Goal: Task Accomplishment & Management: Complete application form

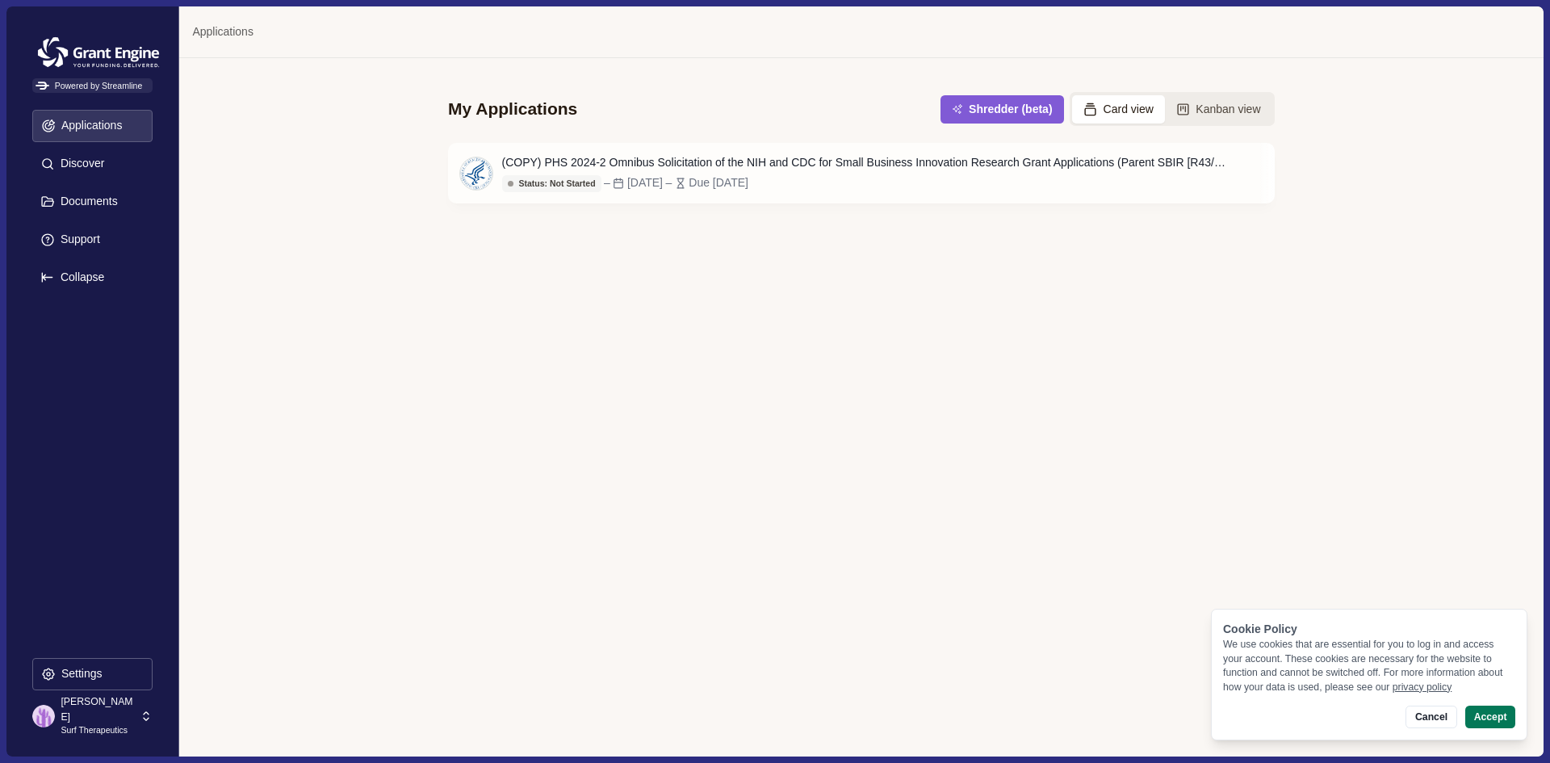
click at [103, 724] on p "Surf Therapeutics" at bounding box center [98, 730] width 74 height 13
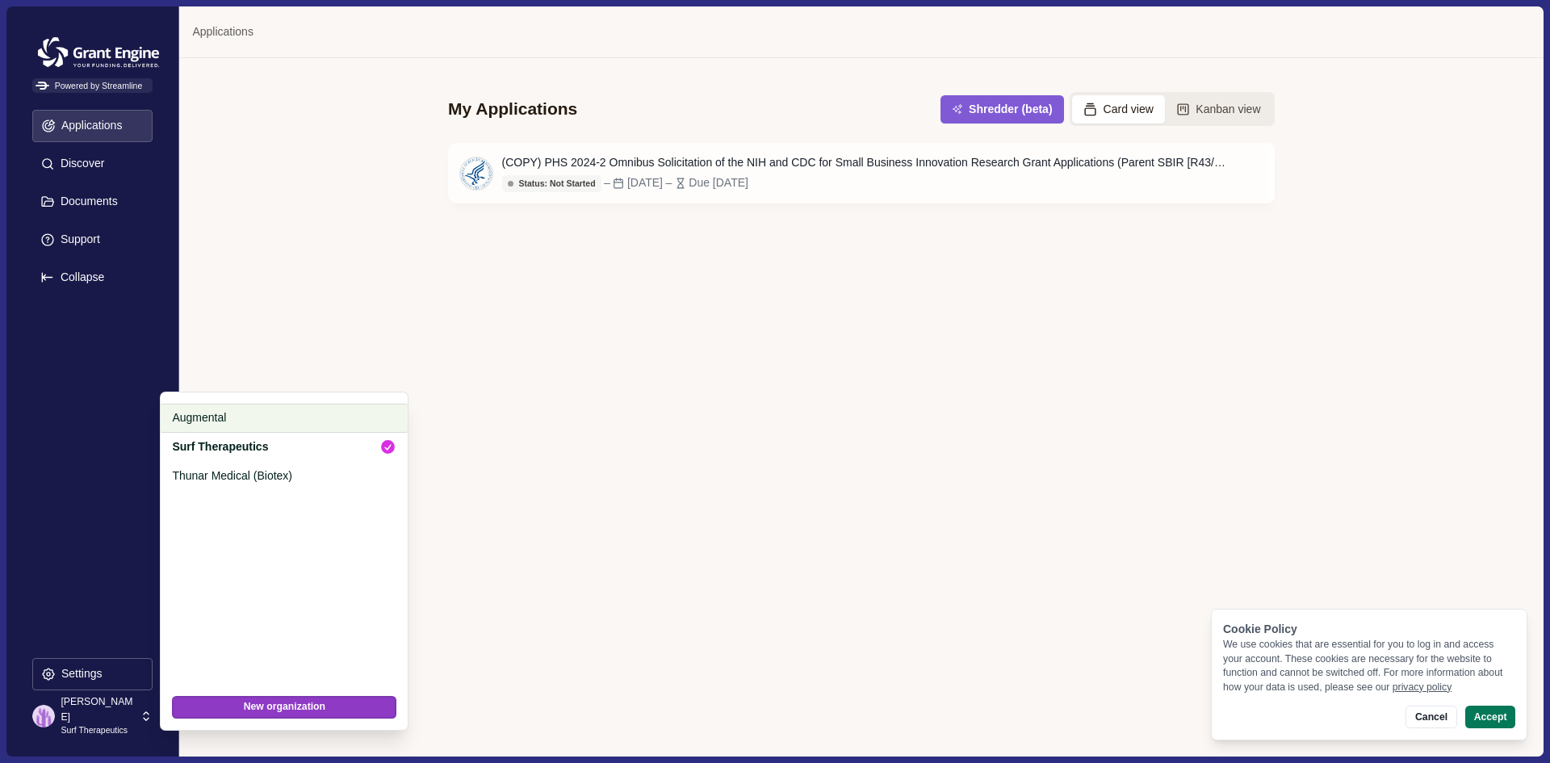
click at [251, 417] on p "Augmental" at bounding box center [281, 417] width 219 height 17
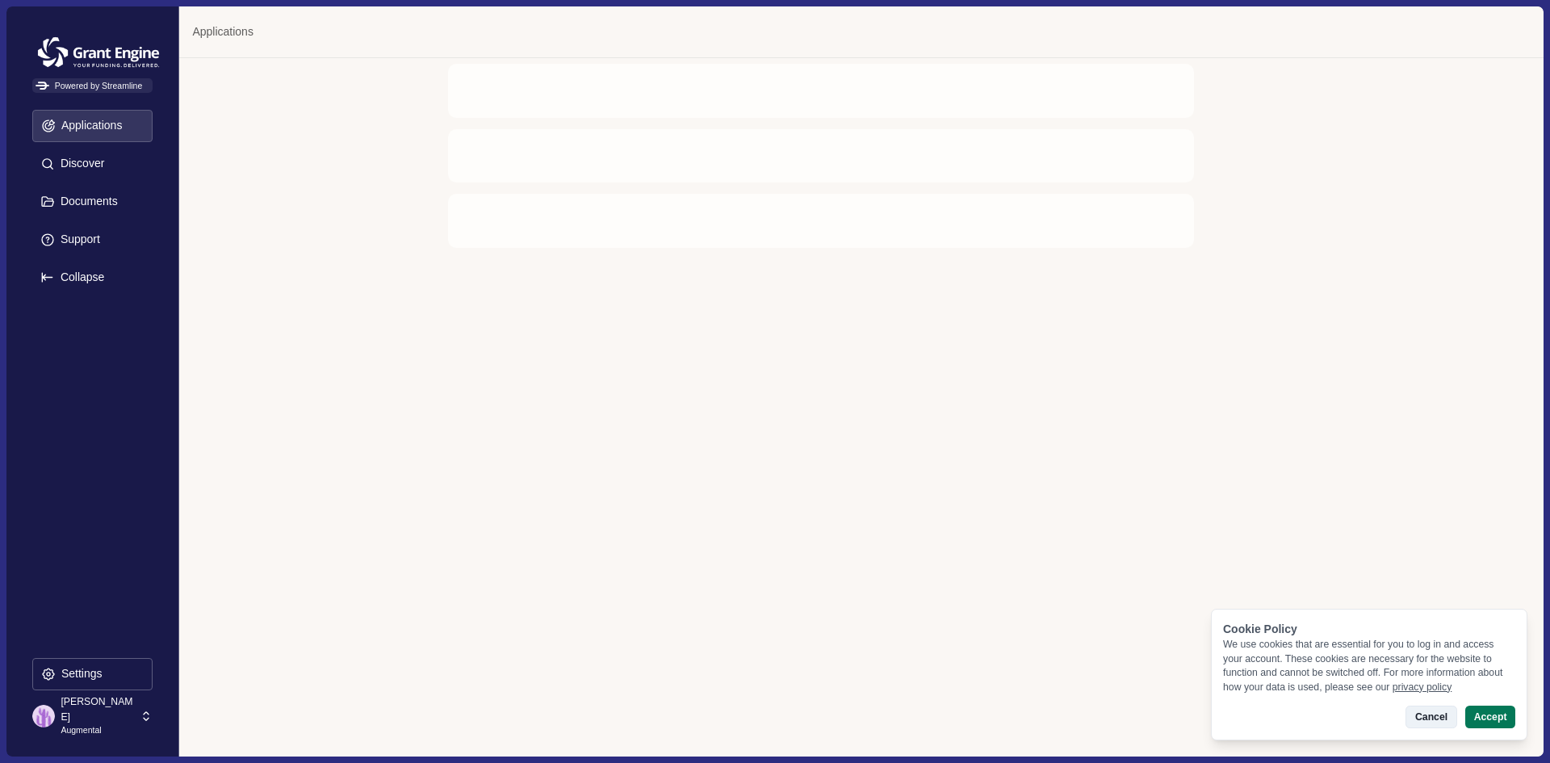
click at [1443, 719] on button "Cancel" at bounding box center [1430, 717] width 51 height 23
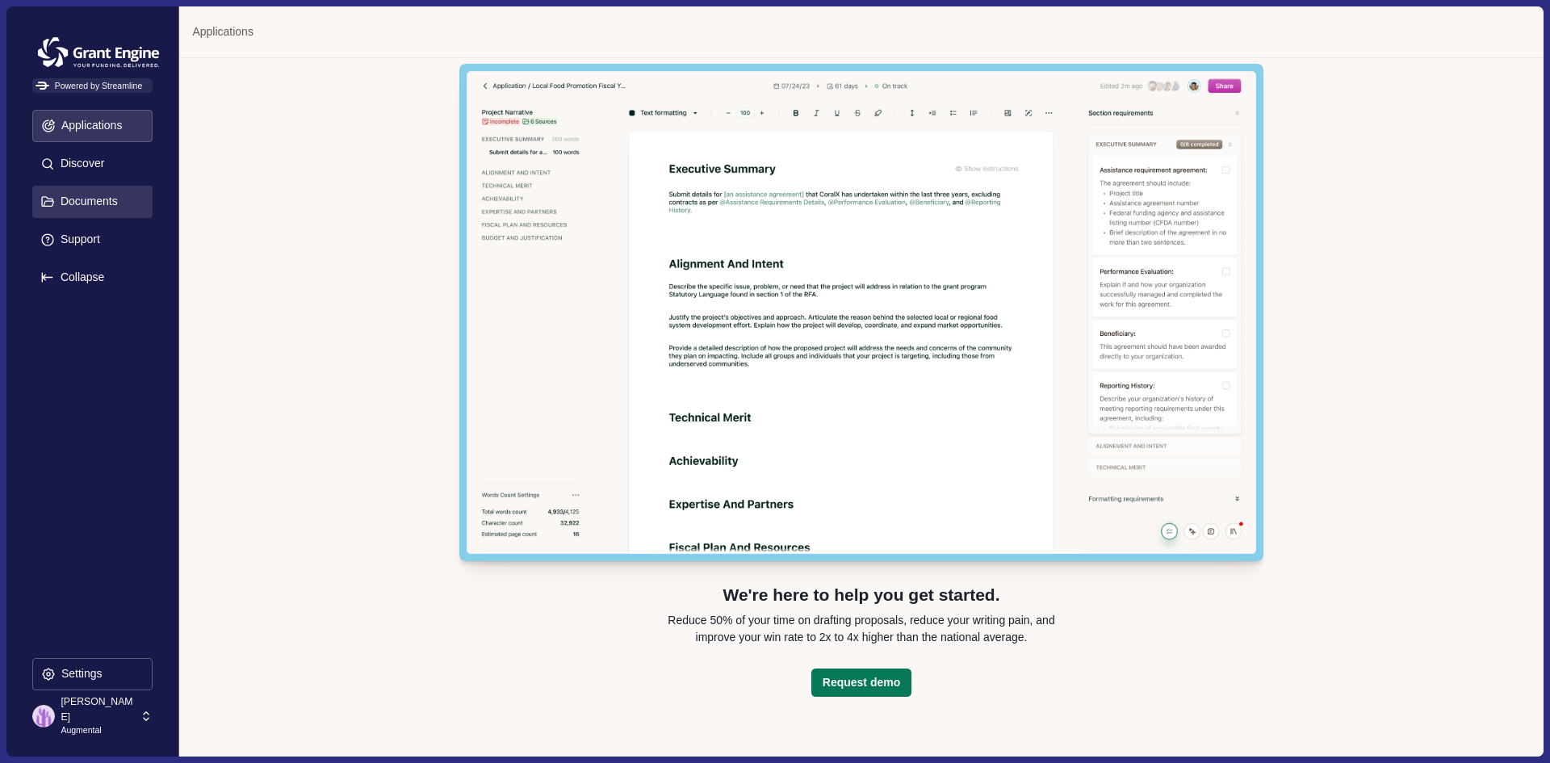
click at [81, 204] on p "Documents" at bounding box center [86, 202] width 63 height 14
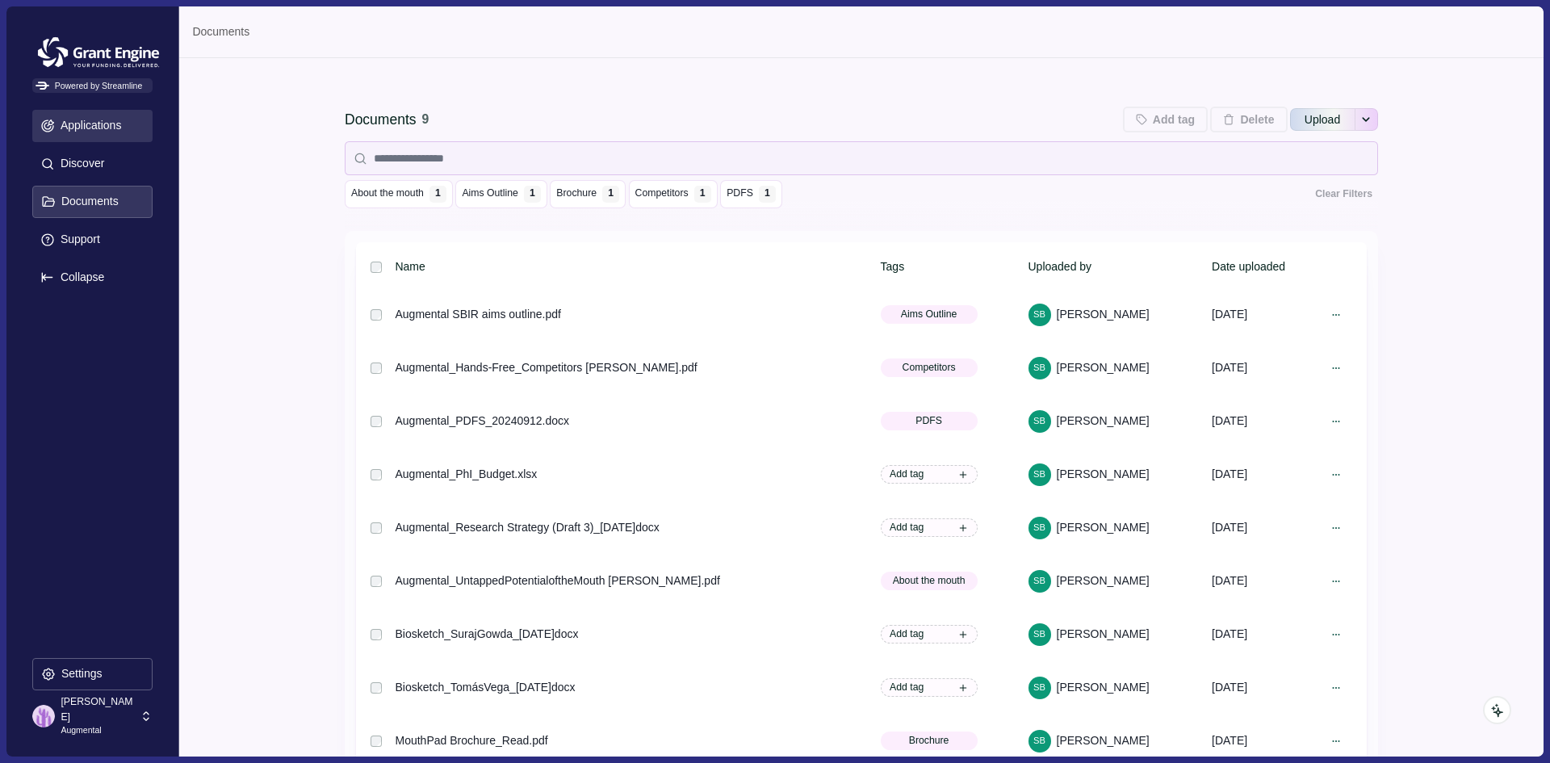
click at [106, 125] on p "Applications" at bounding box center [88, 126] width 67 height 14
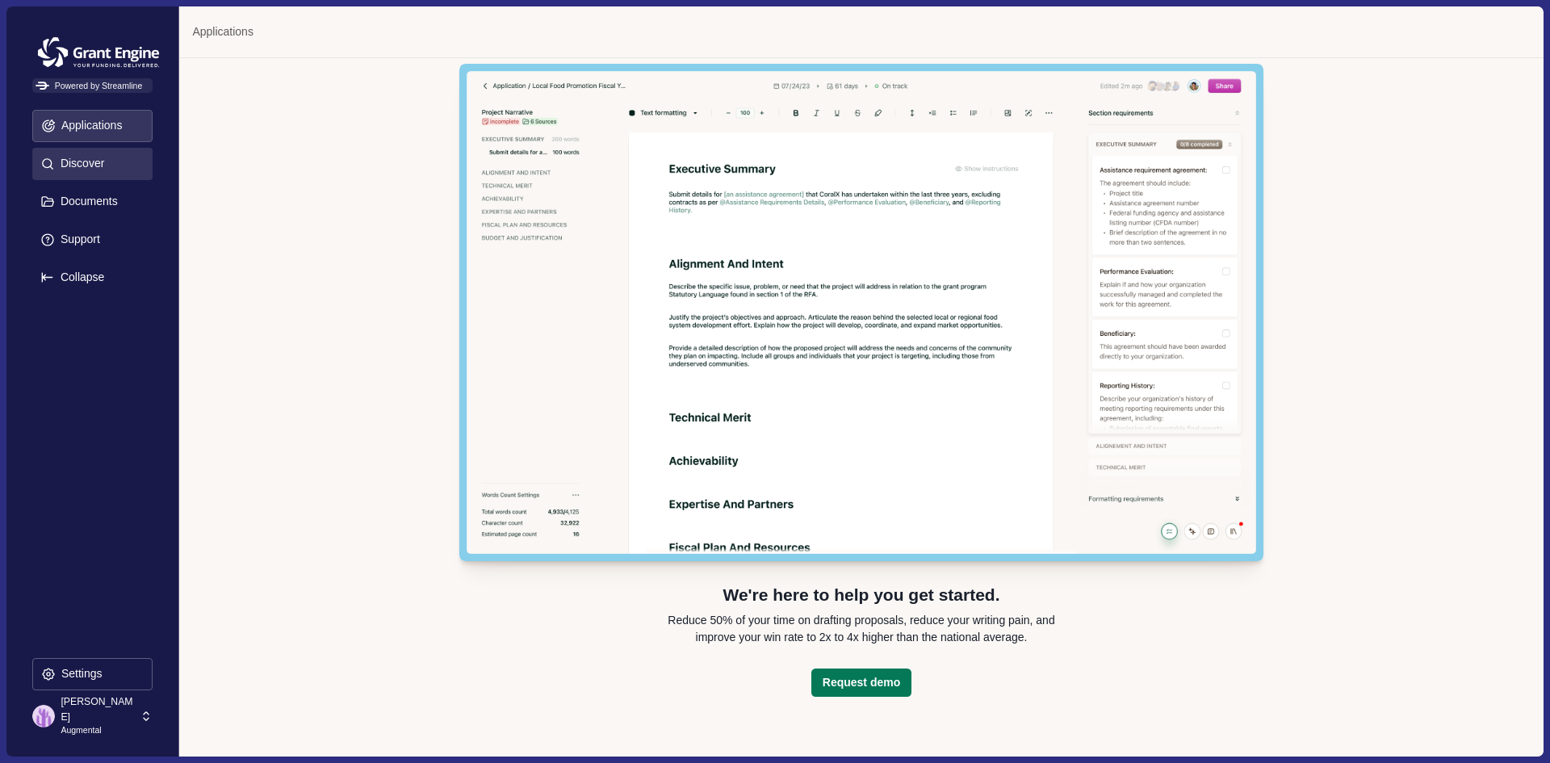
click at [55, 174] on button "Discover" at bounding box center [92, 164] width 120 height 32
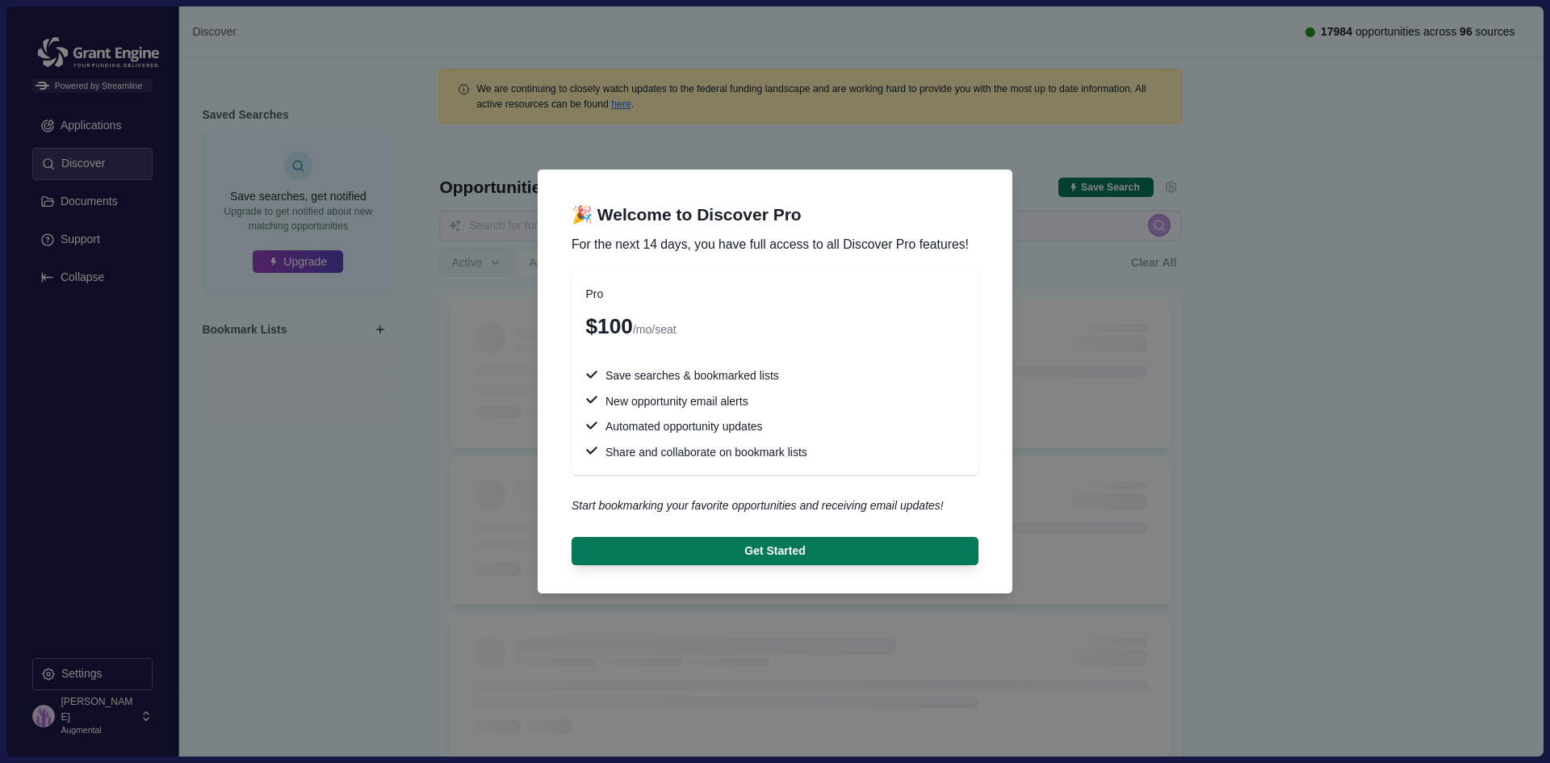
drag, startPoint x: 100, startPoint y: 211, endPoint x: 111, endPoint y: 210, distance: 10.6
click at [101, 211] on div "🎉 Welcome to Discover Pro For the next 14 days, you have full access to all Dis…" at bounding box center [775, 381] width 1550 height 763
click at [459, 567] on div "🎉 Welcome to Discover Pro For the next 14 days, you have full access to all Dis…" at bounding box center [775, 381] width 1550 height 763
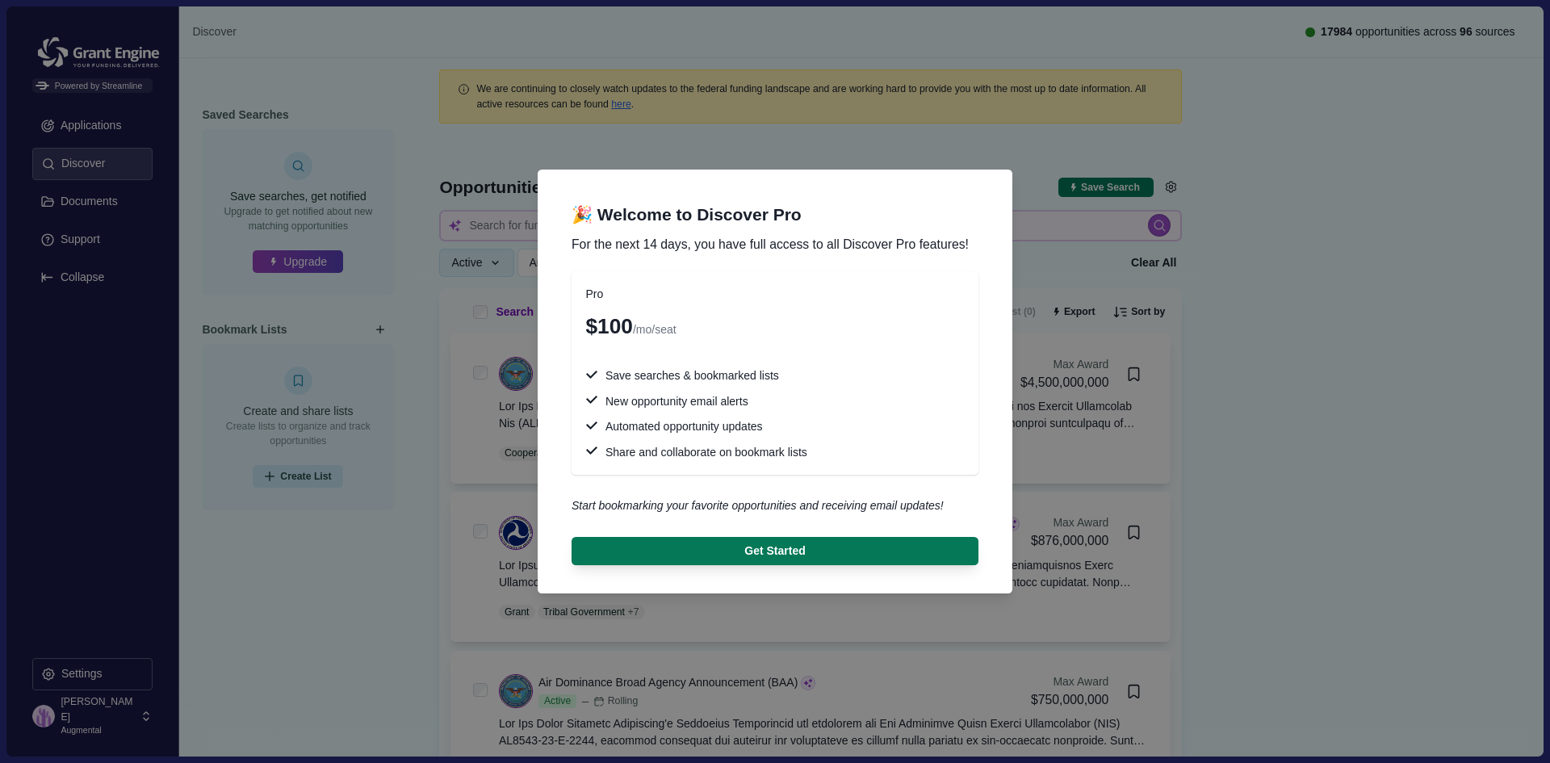
click at [88, 716] on div "🎉 Welcome to Discover Pro For the next 14 days, you have full access to all Dis…" at bounding box center [775, 381] width 1550 height 763
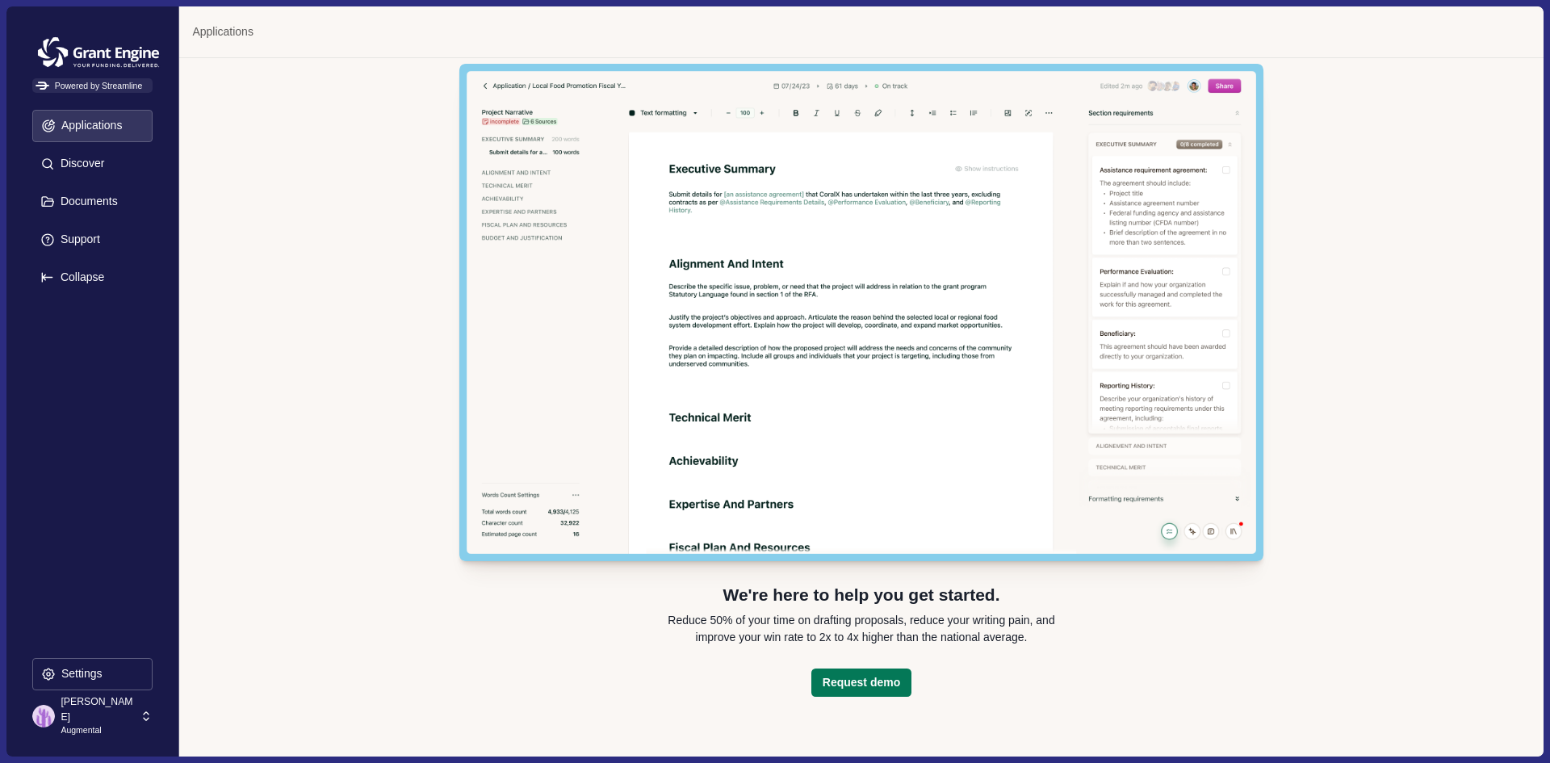
click at [86, 724] on p "Augmental" at bounding box center [98, 730] width 74 height 13
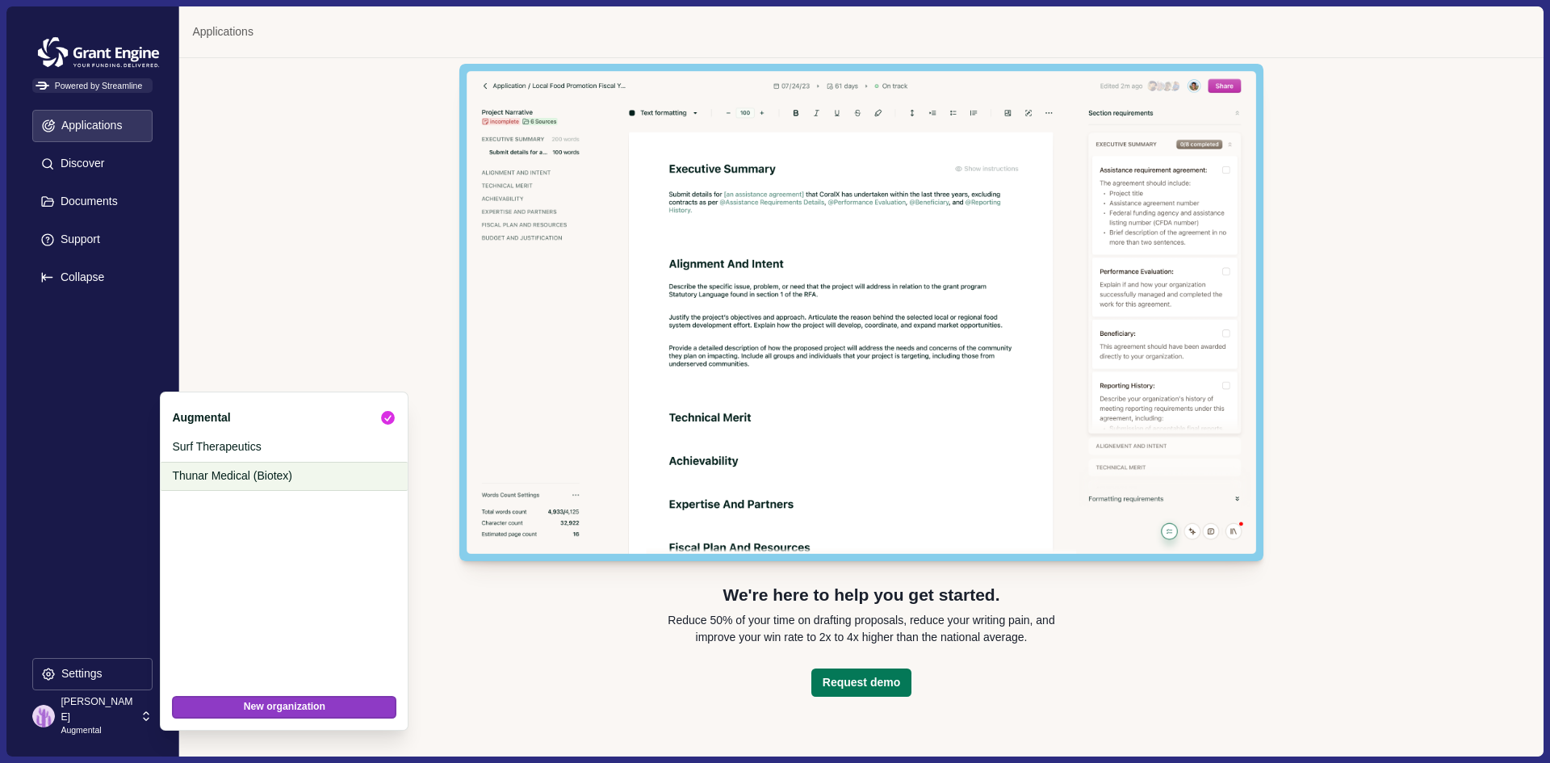
click at [210, 471] on p "Thunar Medical (Biotex)" at bounding box center [281, 475] width 219 height 17
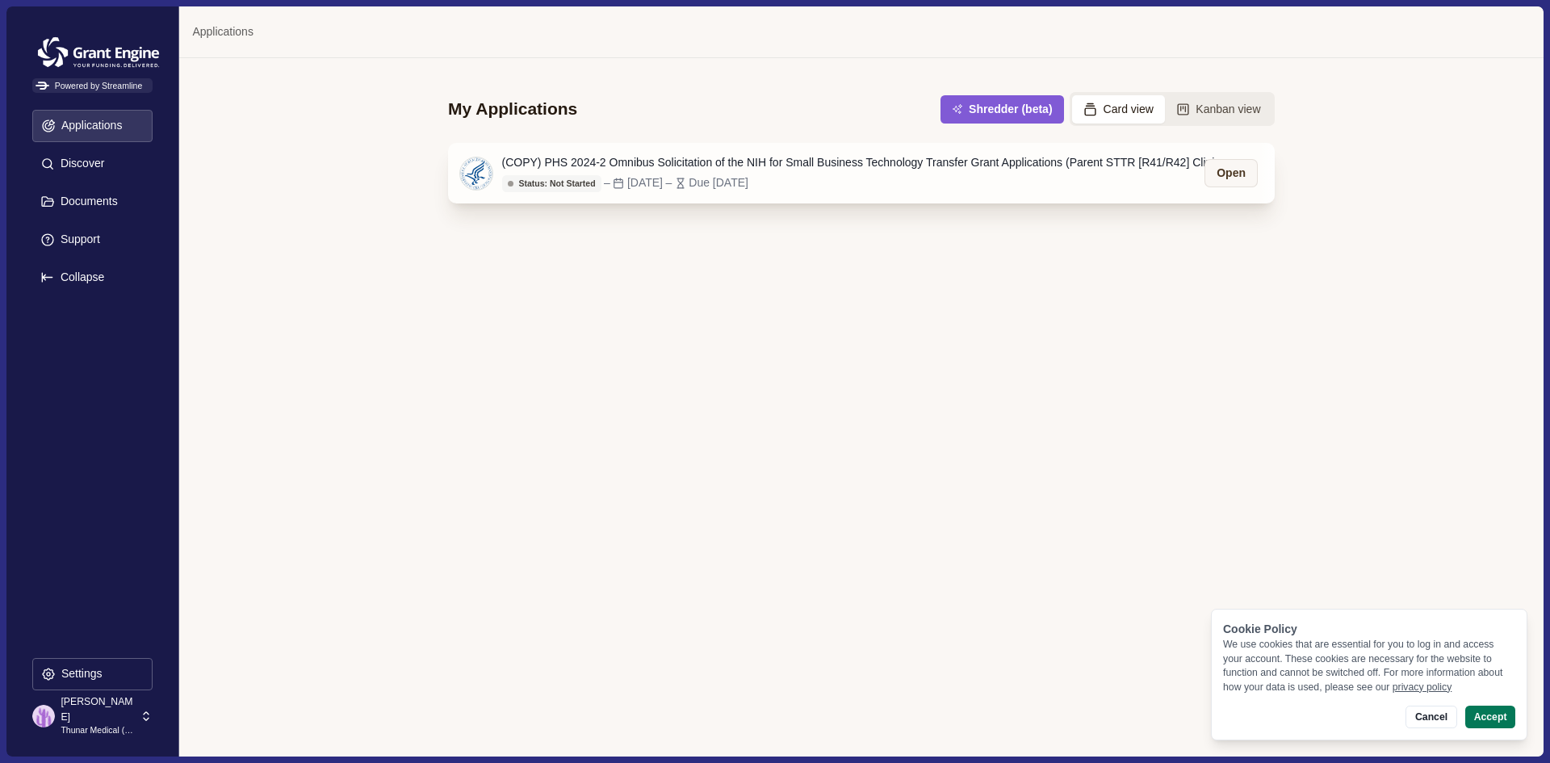
click at [883, 181] on div "Status: Not Started – [DATE] – Due [DATE]" at bounding box center [865, 183] width 727 height 18
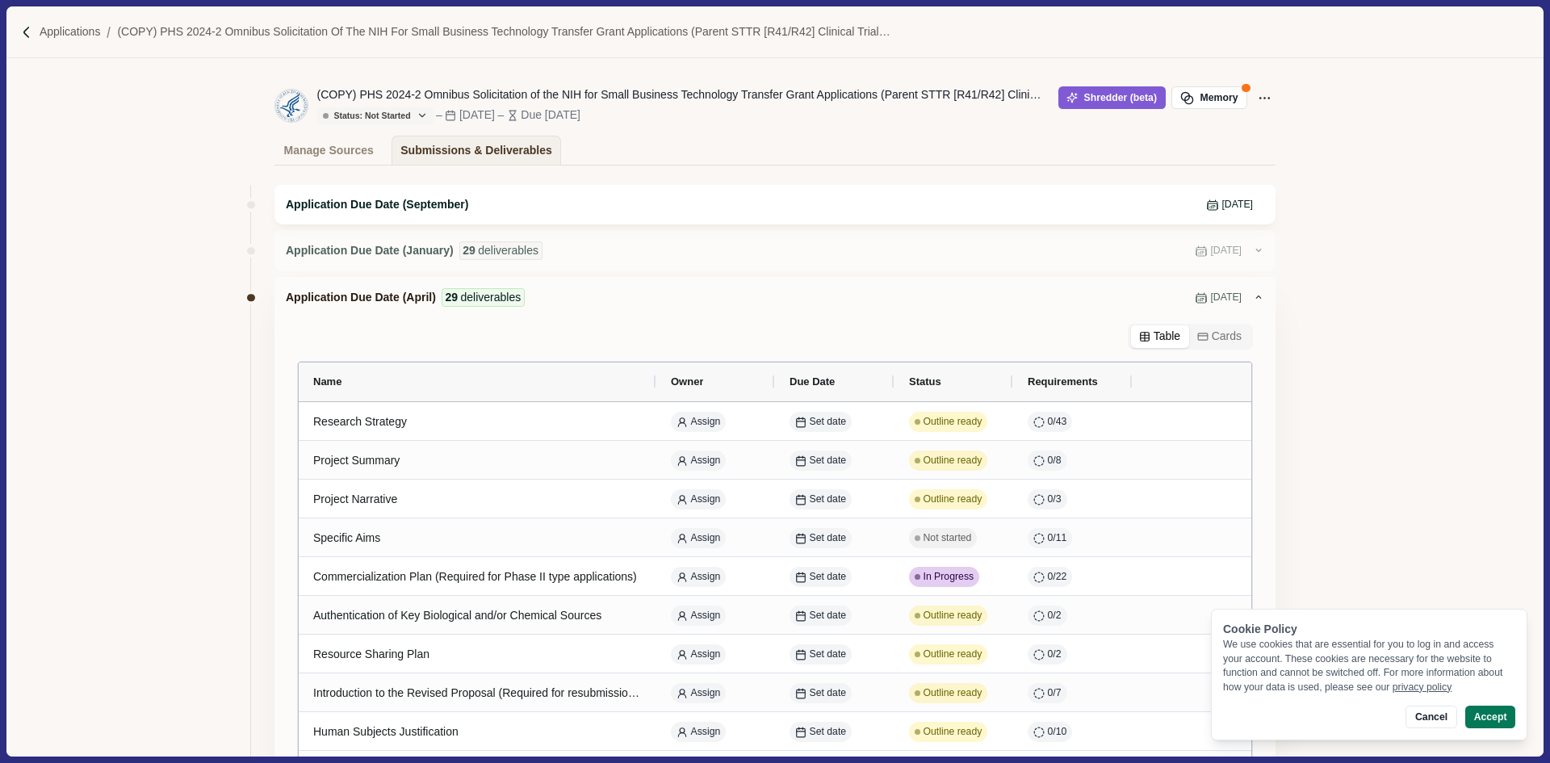
click at [644, 216] on div "Application Due Date (September) [DATE]" at bounding box center [774, 205] width 1001 height 40
click at [535, 195] on div "Application Due Date (September) [DATE]" at bounding box center [774, 205] width 1001 height 40
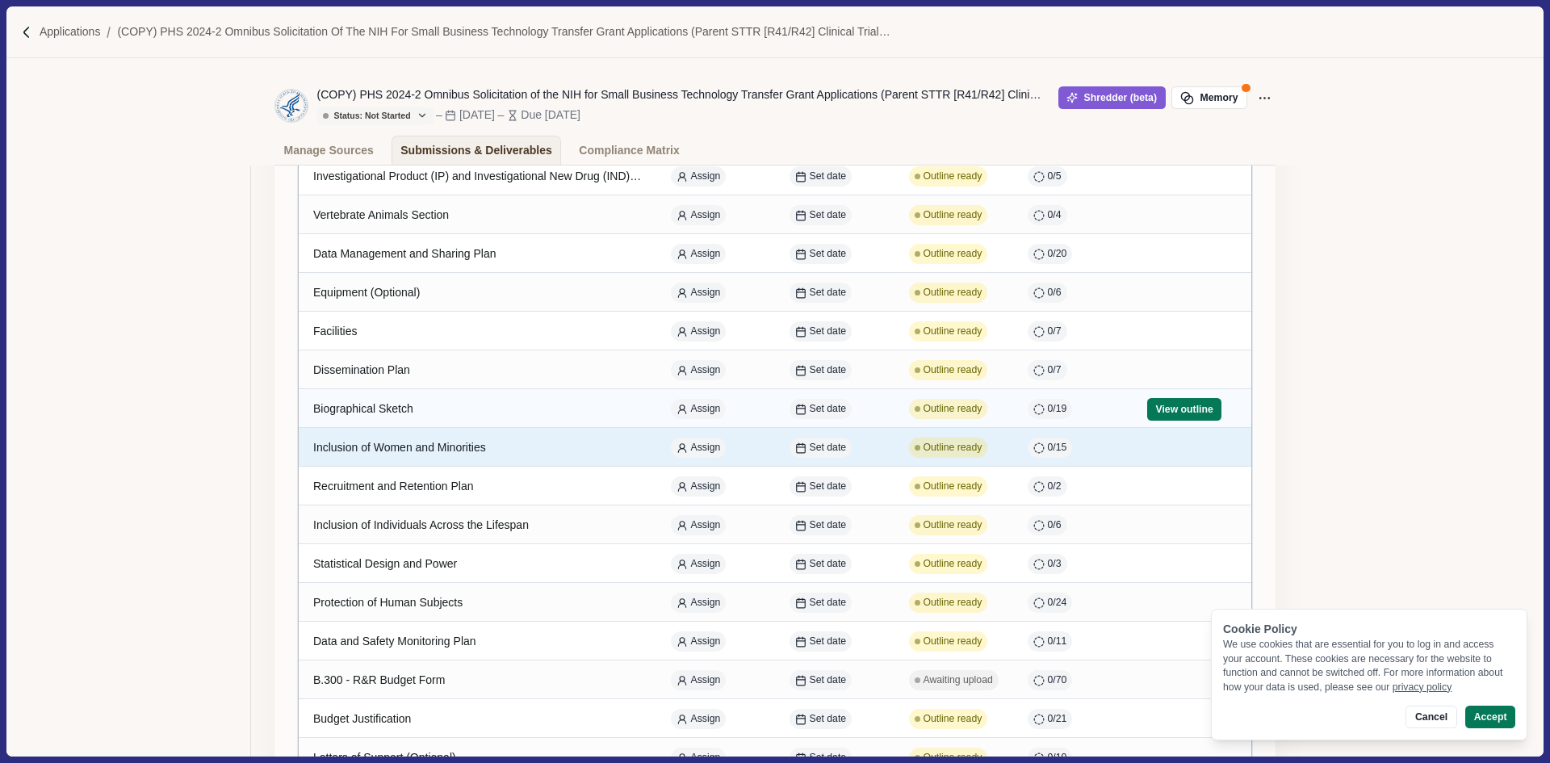
scroll to position [646, 0]
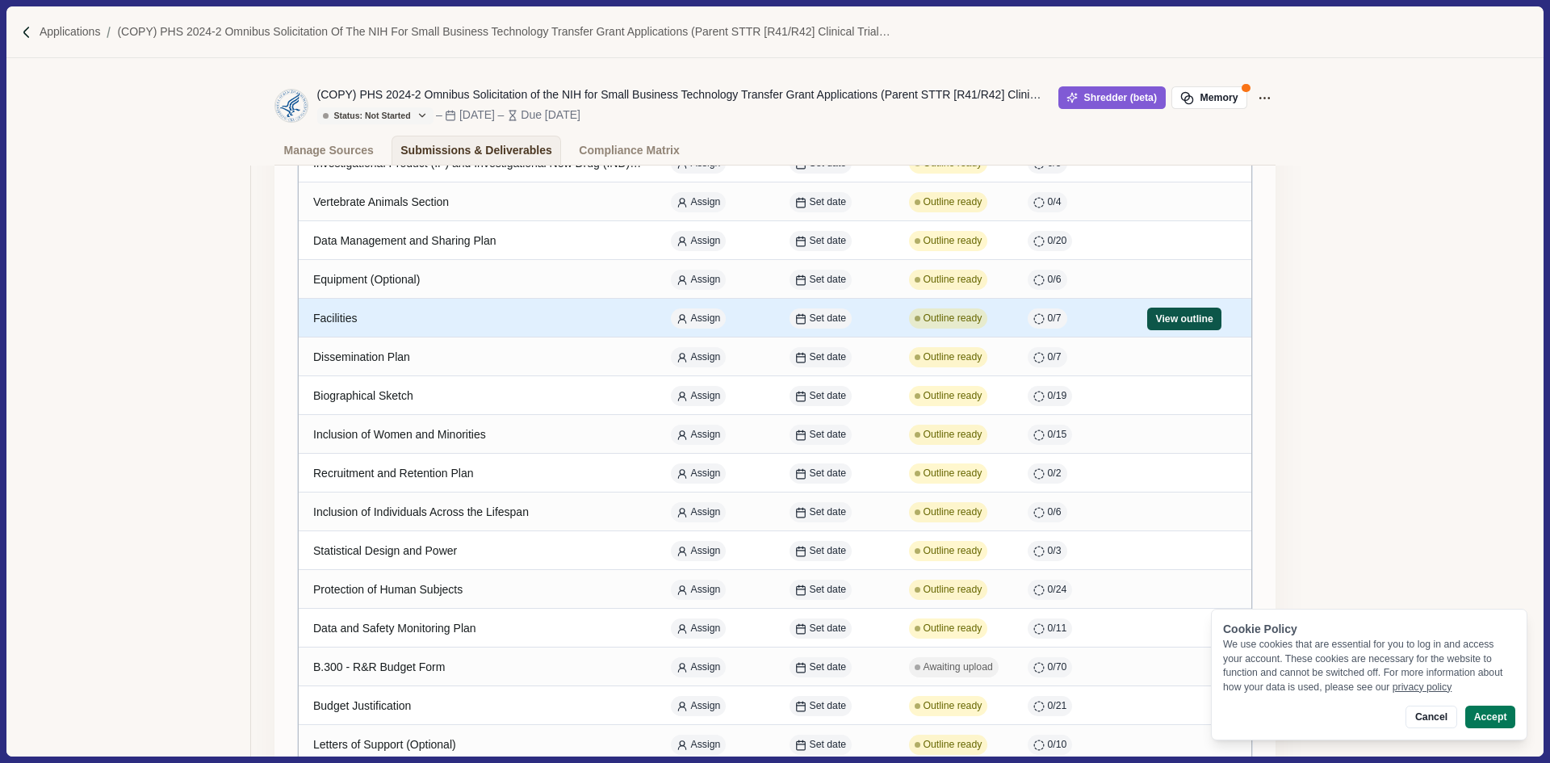
click at [1169, 325] on button "View outline" at bounding box center [1184, 319] width 74 height 23
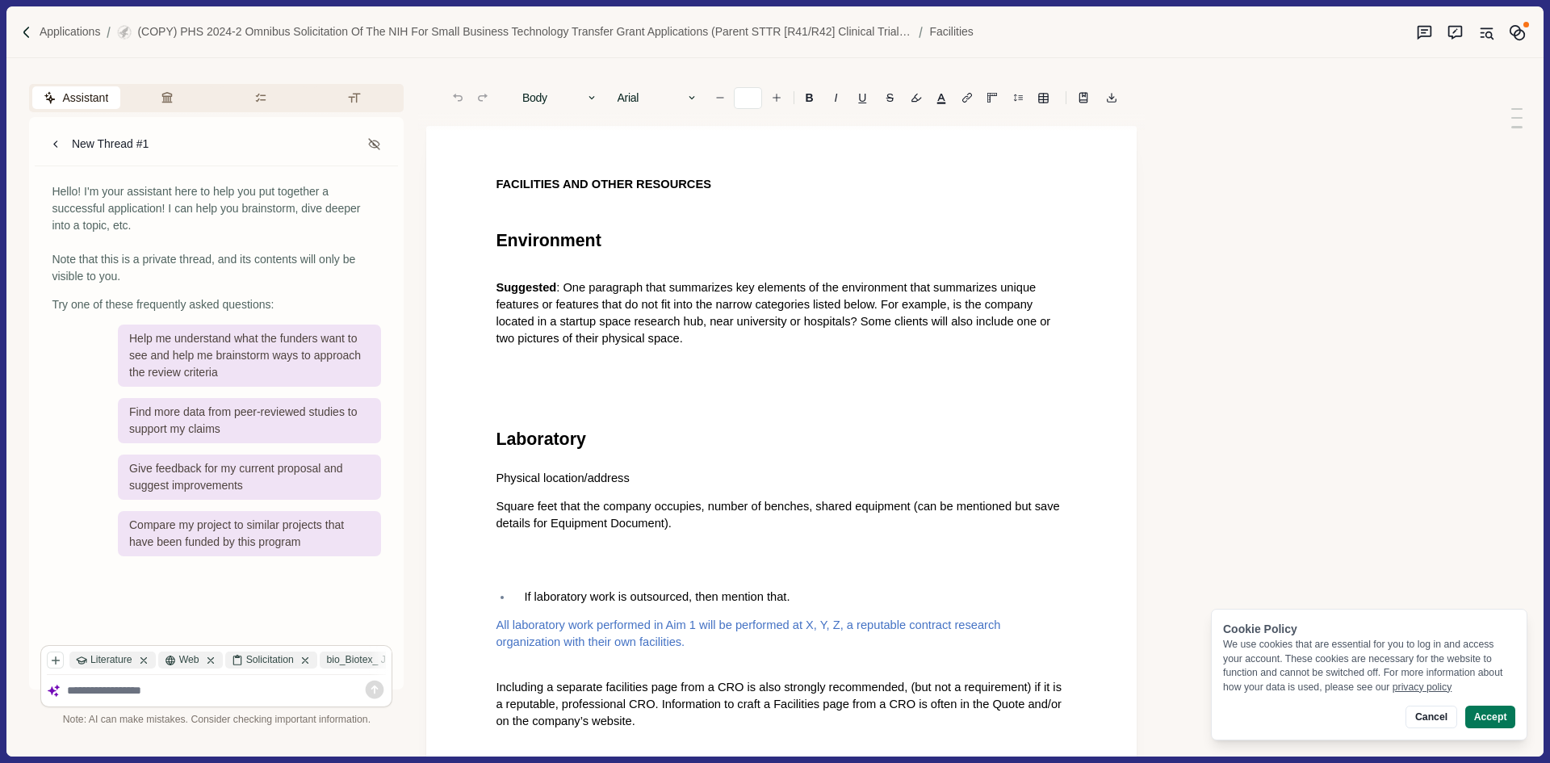
type input "**"
click at [663, 312] on span ": One paragraph that summarizes key elements of the environment that summarizes…" at bounding box center [775, 313] width 558 height 64
click at [76, 26] on p "Applications" at bounding box center [70, 31] width 61 height 17
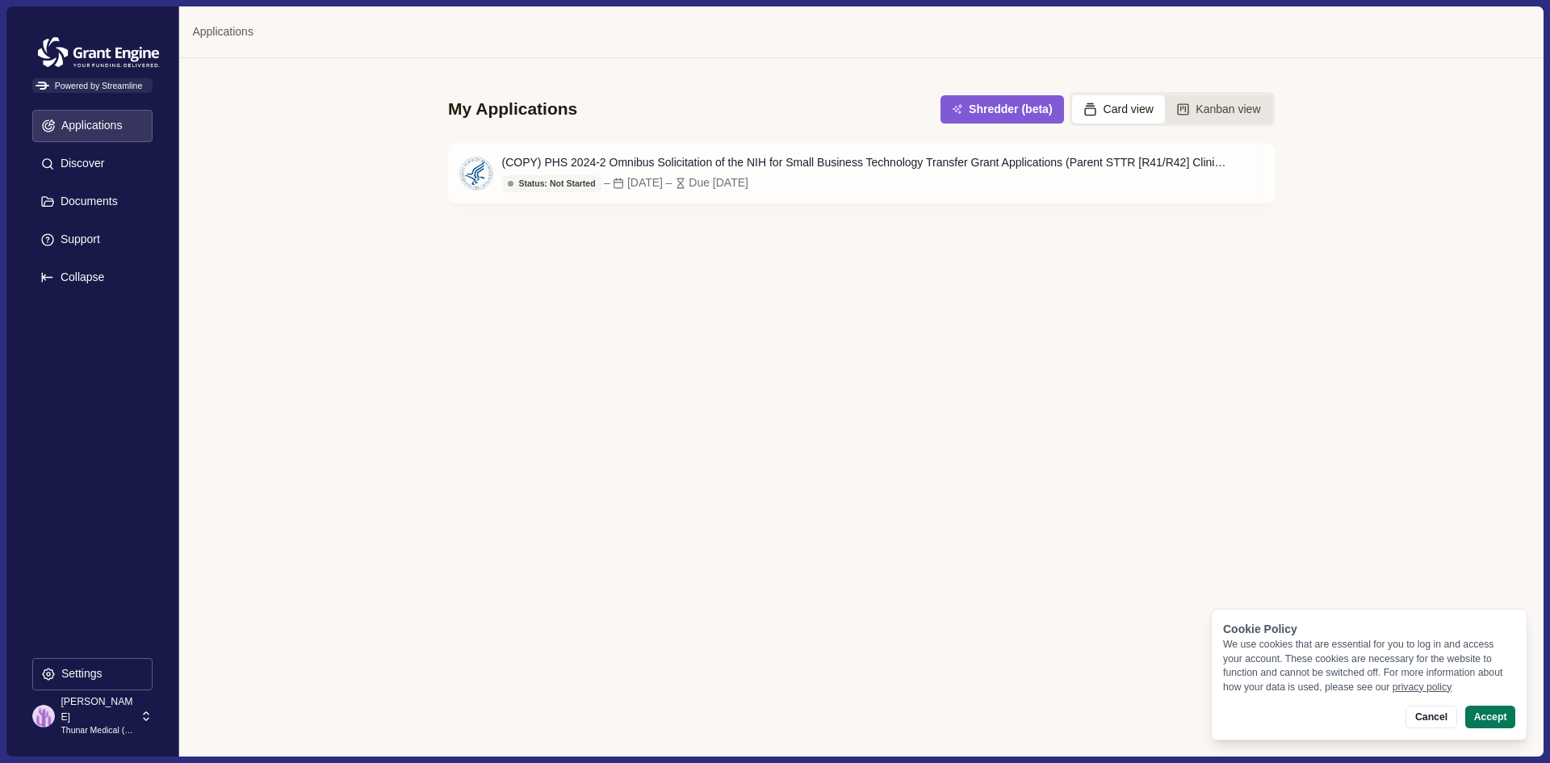
click at [1248, 105] on button "Kanban view" at bounding box center [1218, 109] width 107 height 28
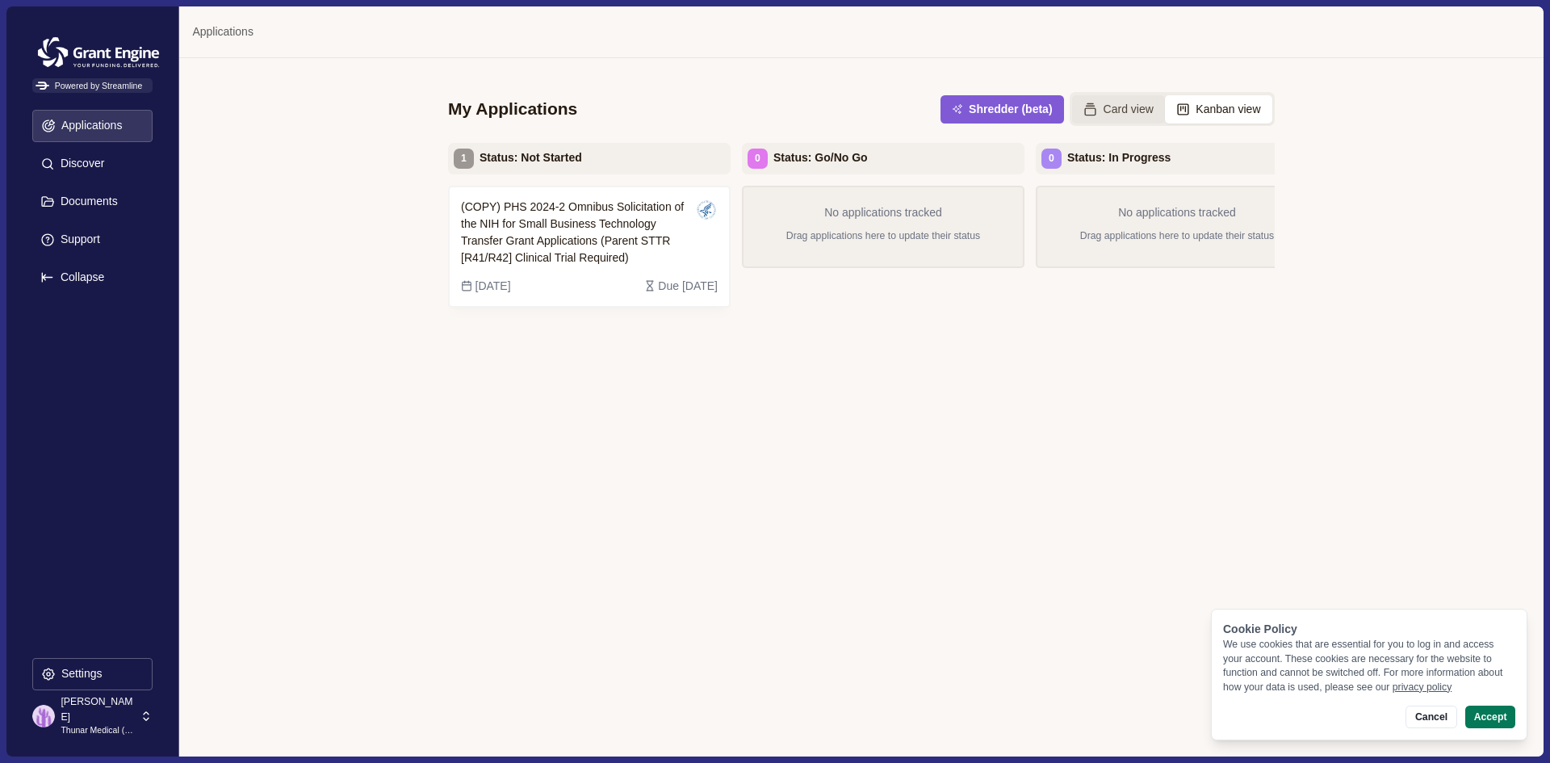
click at [1116, 119] on button "Card view" at bounding box center [1118, 109] width 93 height 28
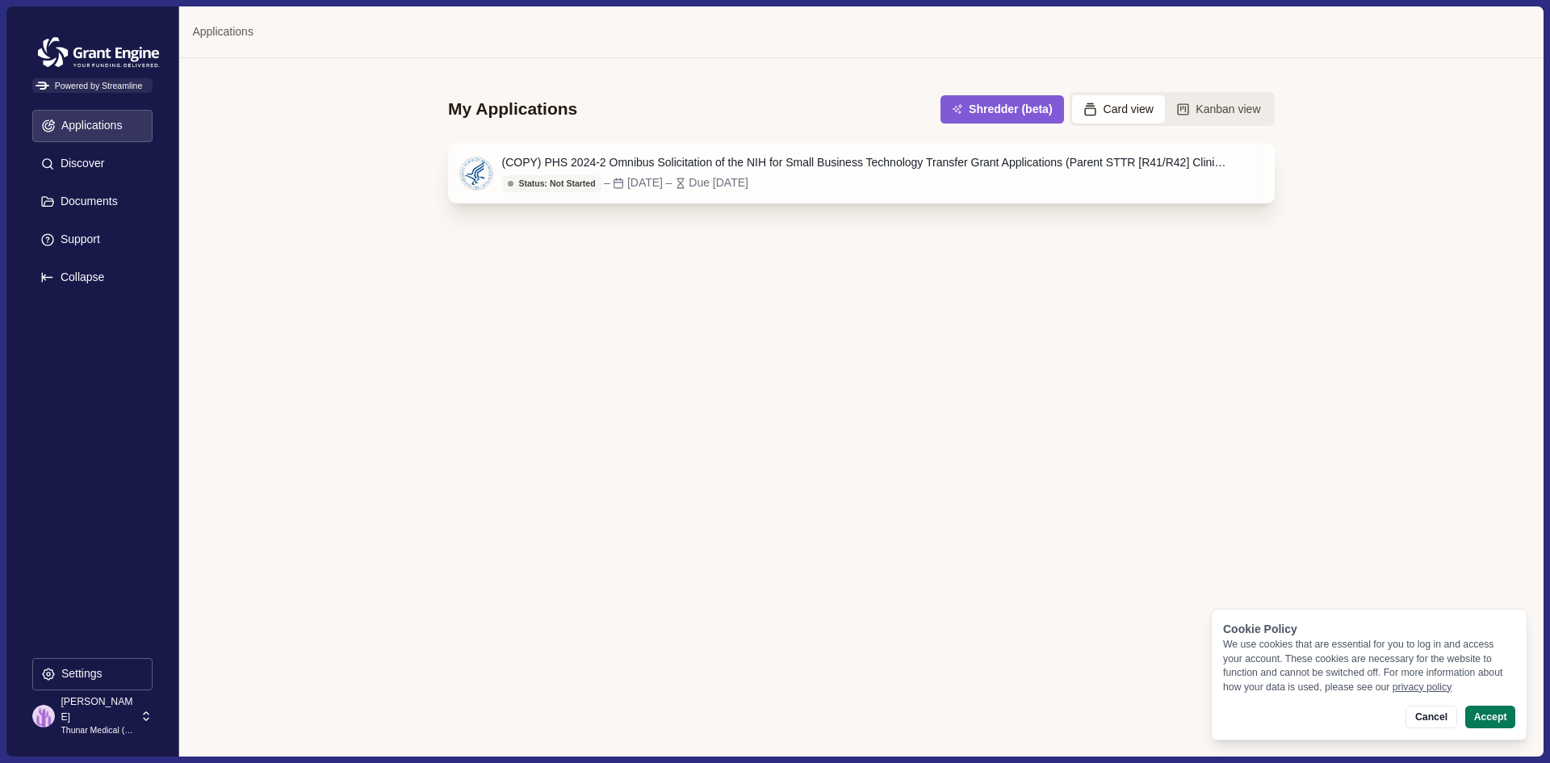
click at [898, 176] on div "Status: Not Started – [DATE] – Due [DATE]" at bounding box center [865, 183] width 727 height 18
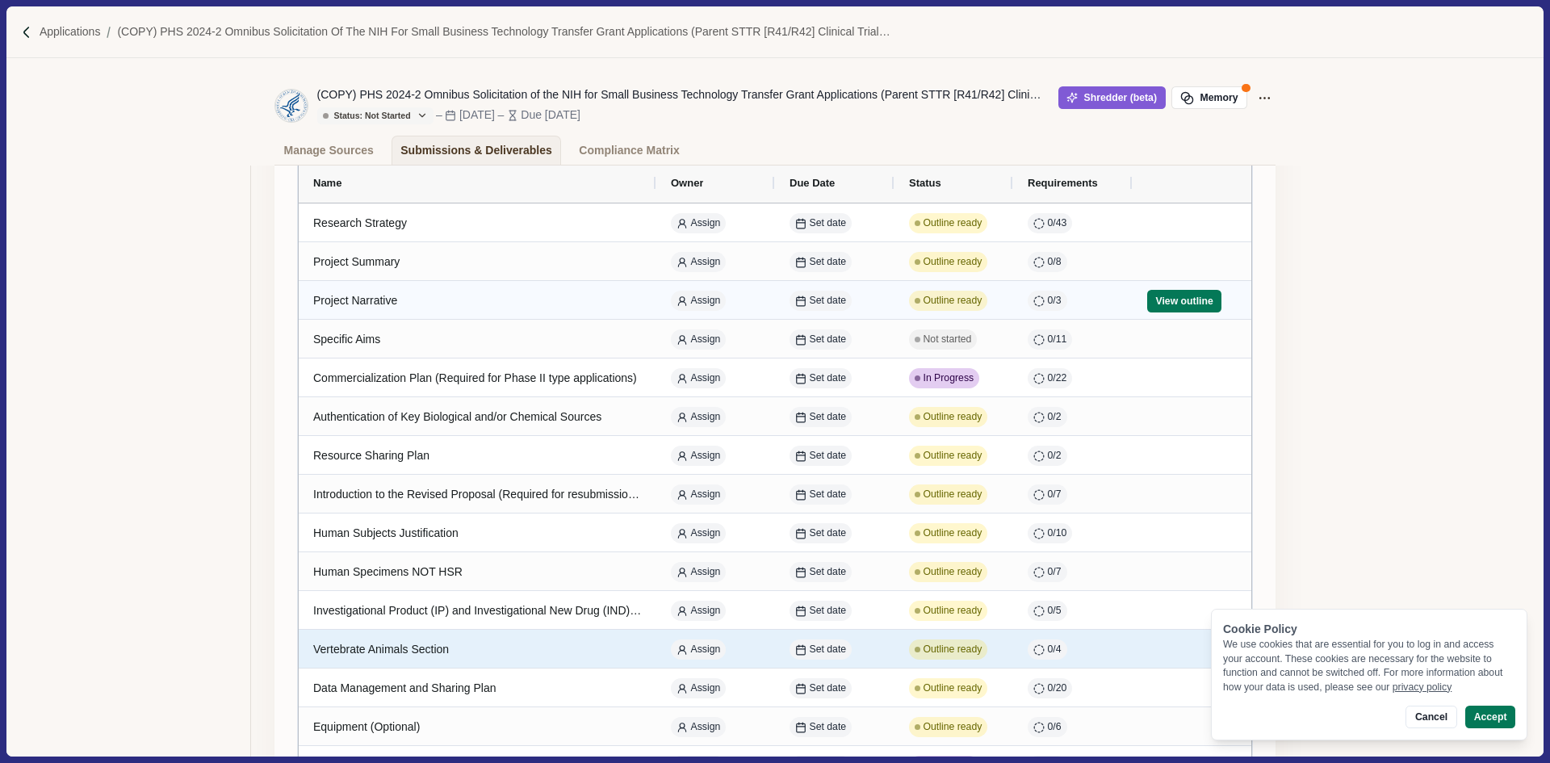
scroll to position [2, 0]
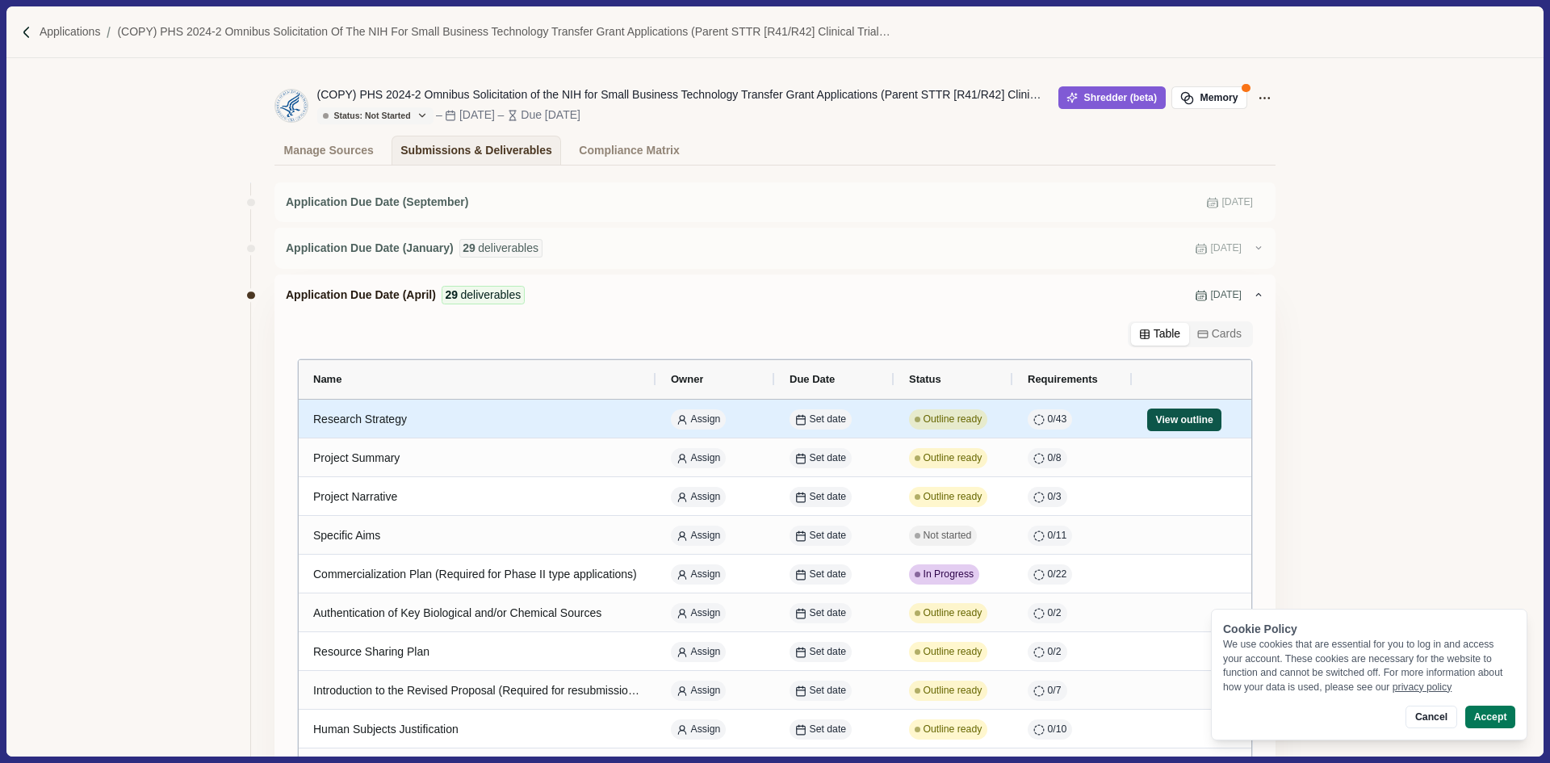
click at [1199, 416] on button "View outline" at bounding box center [1184, 419] width 74 height 23
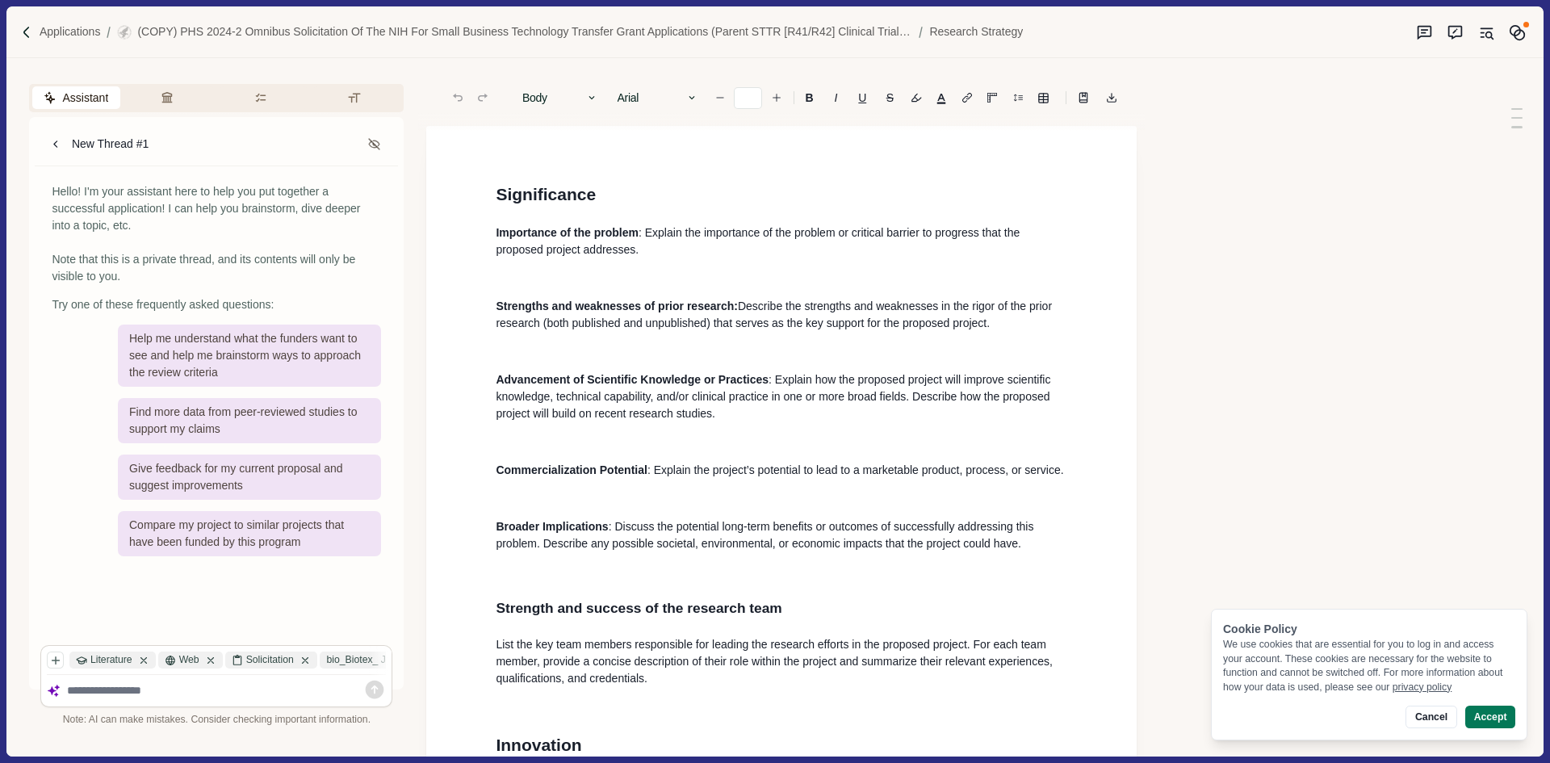
type input "**"
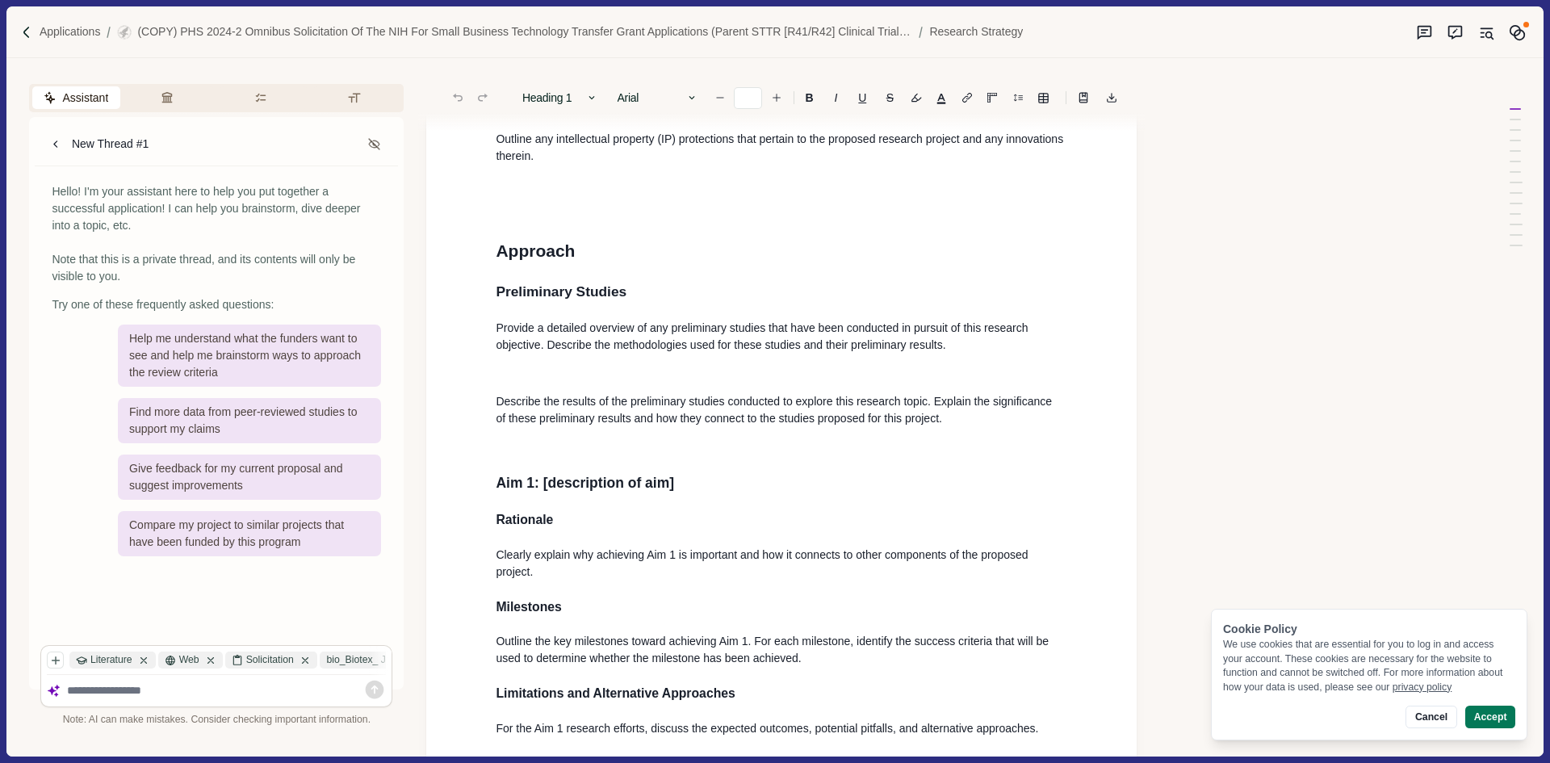
scroll to position [888, 0]
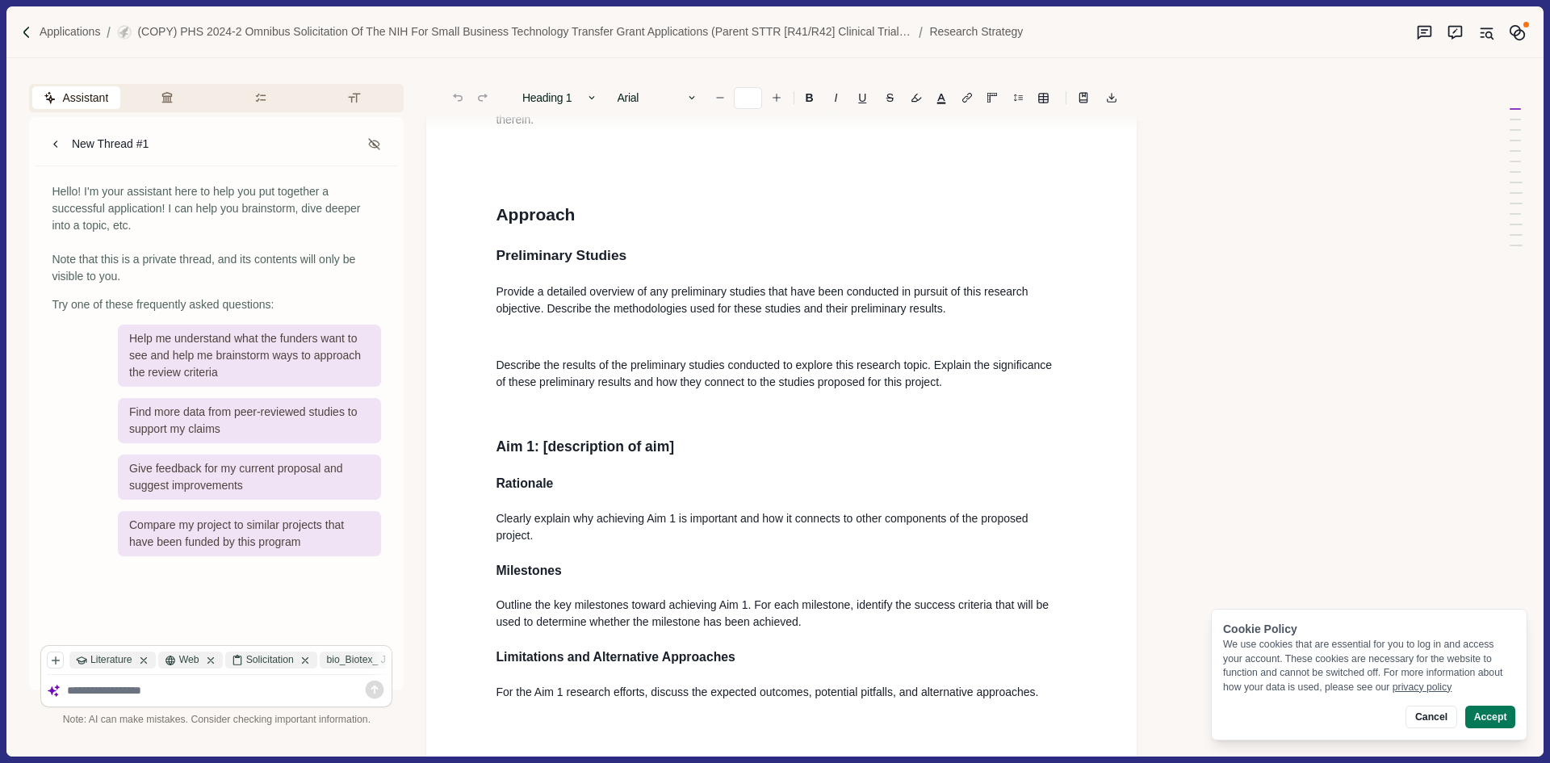
click at [591, 304] on p "Provide a detailed overview of any preliminary studies that have been conducted…" at bounding box center [782, 300] width 572 height 34
click at [688, 304] on p "Provide a detailed overview of any preliminary studies that have been conducted…" at bounding box center [782, 300] width 572 height 34
click at [1439, 723] on button "Cancel" at bounding box center [1430, 717] width 51 height 23
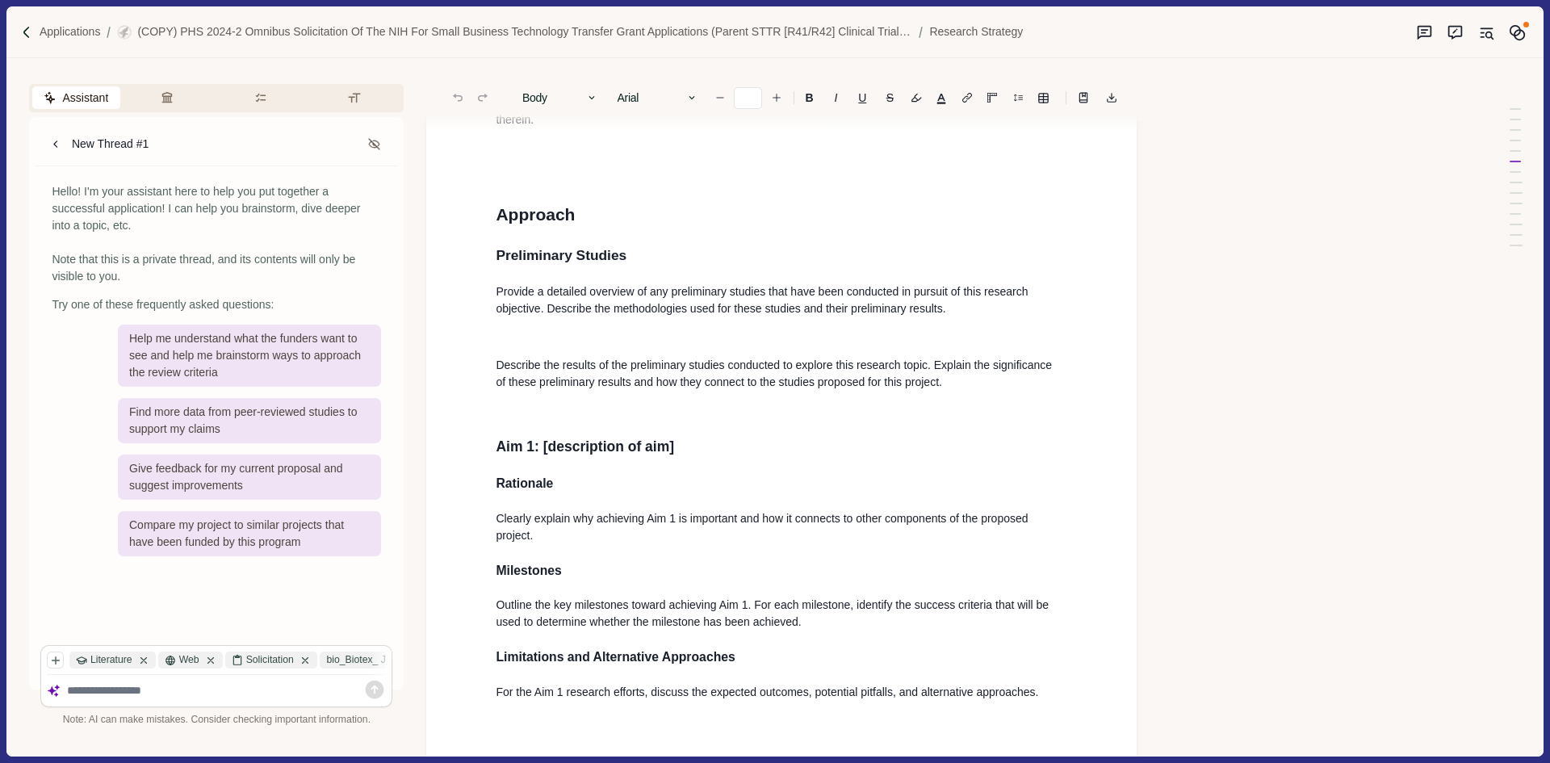
click at [598, 305] on p "Provide a detailed overview of any preliminary studies that have been conducted…" at bounding box center [782, 300] width 572 height 34
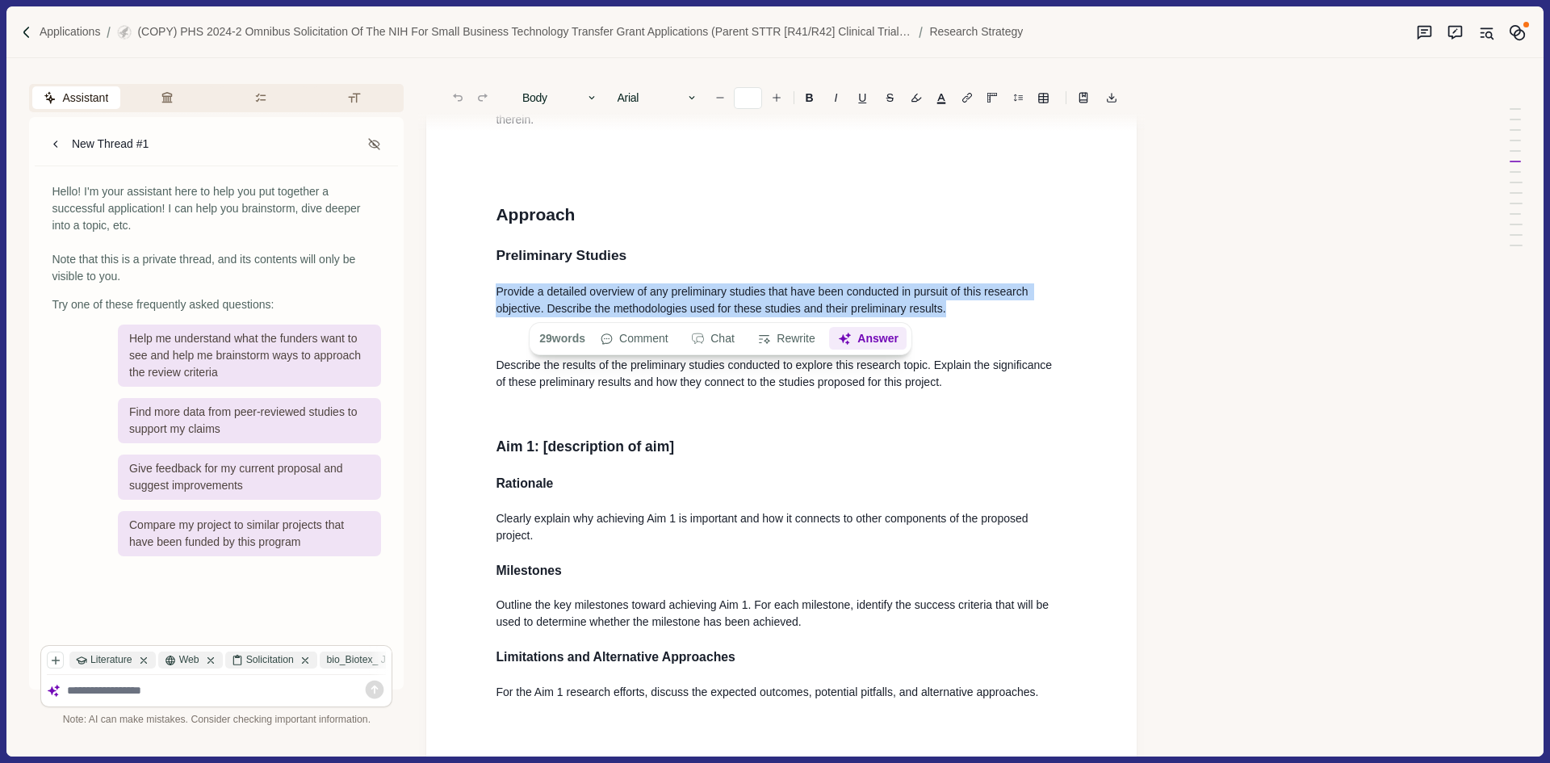
click at [865, 343] on button "Answer" at bounding box center [868, 339] width 77 height 23
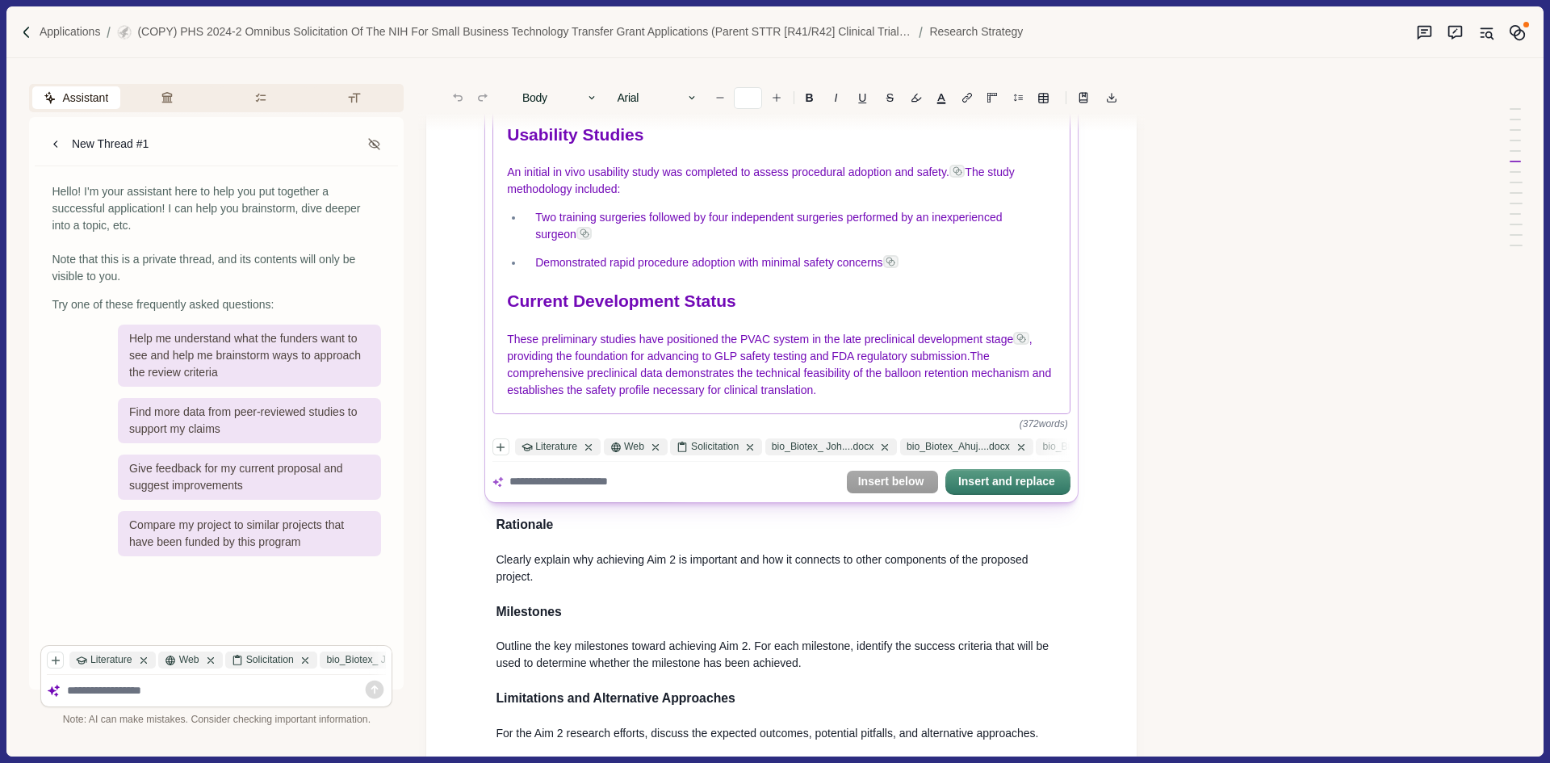
scroll to position [1211, 0]
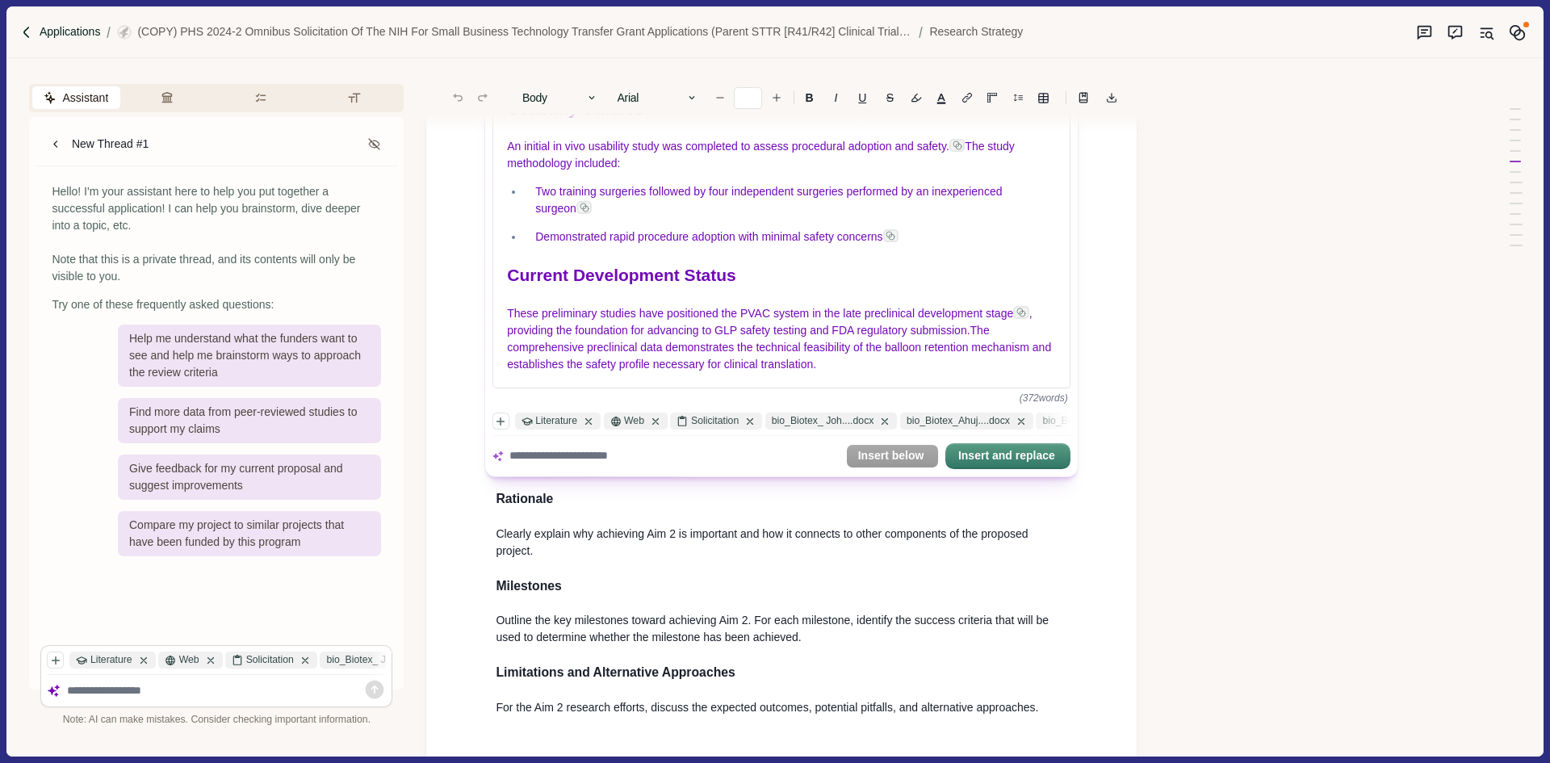
click at [98, 24] on body "Applications (COPY) PHS 2024-2 Omnibus Solicitation of the NIH for Small Busine…" at bounding box center [775, 381] width 1550 height 763
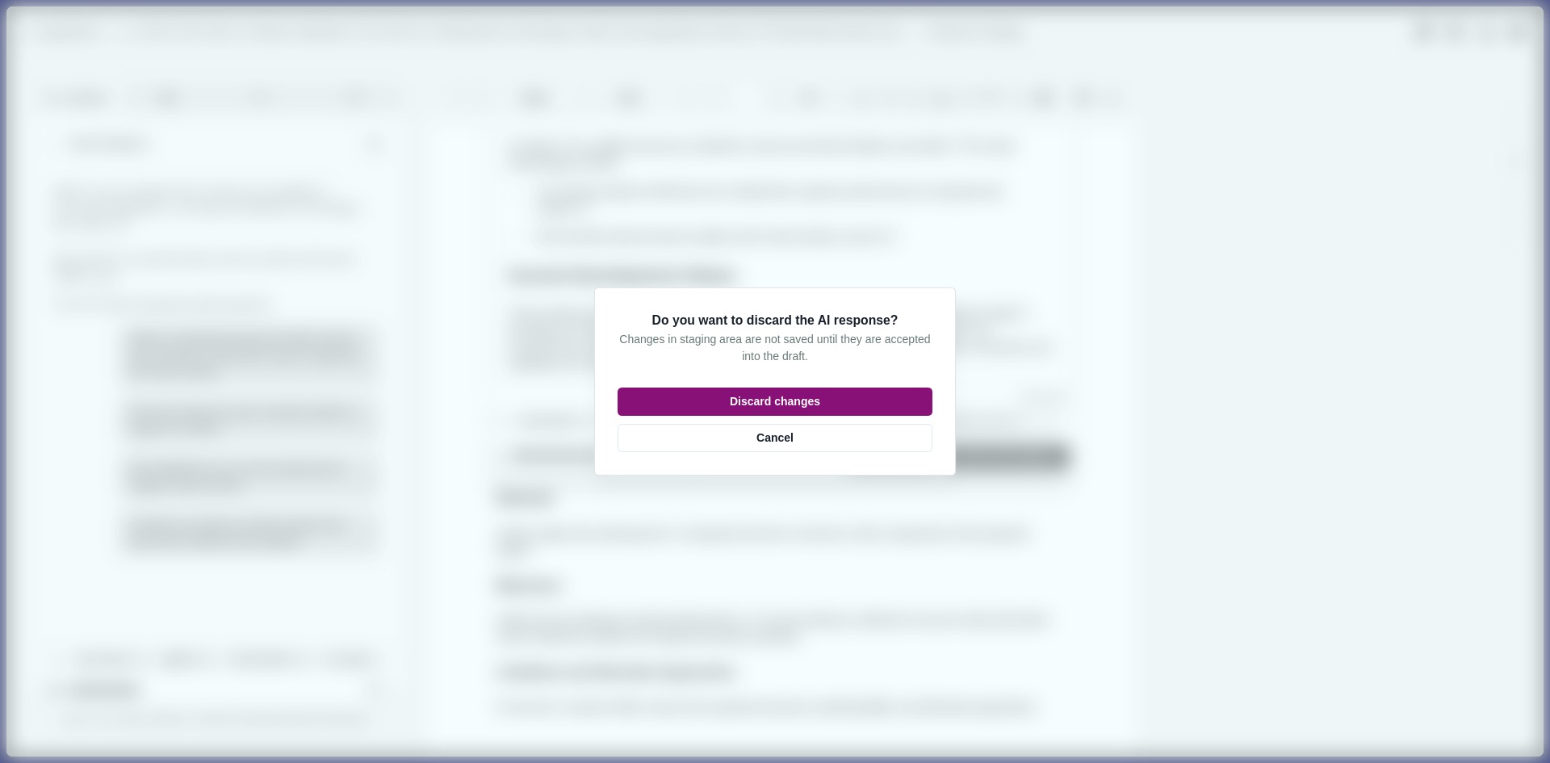
click at [809, 400] on button "Discard changes" at bounding box center [775, 401] width 315 height 28
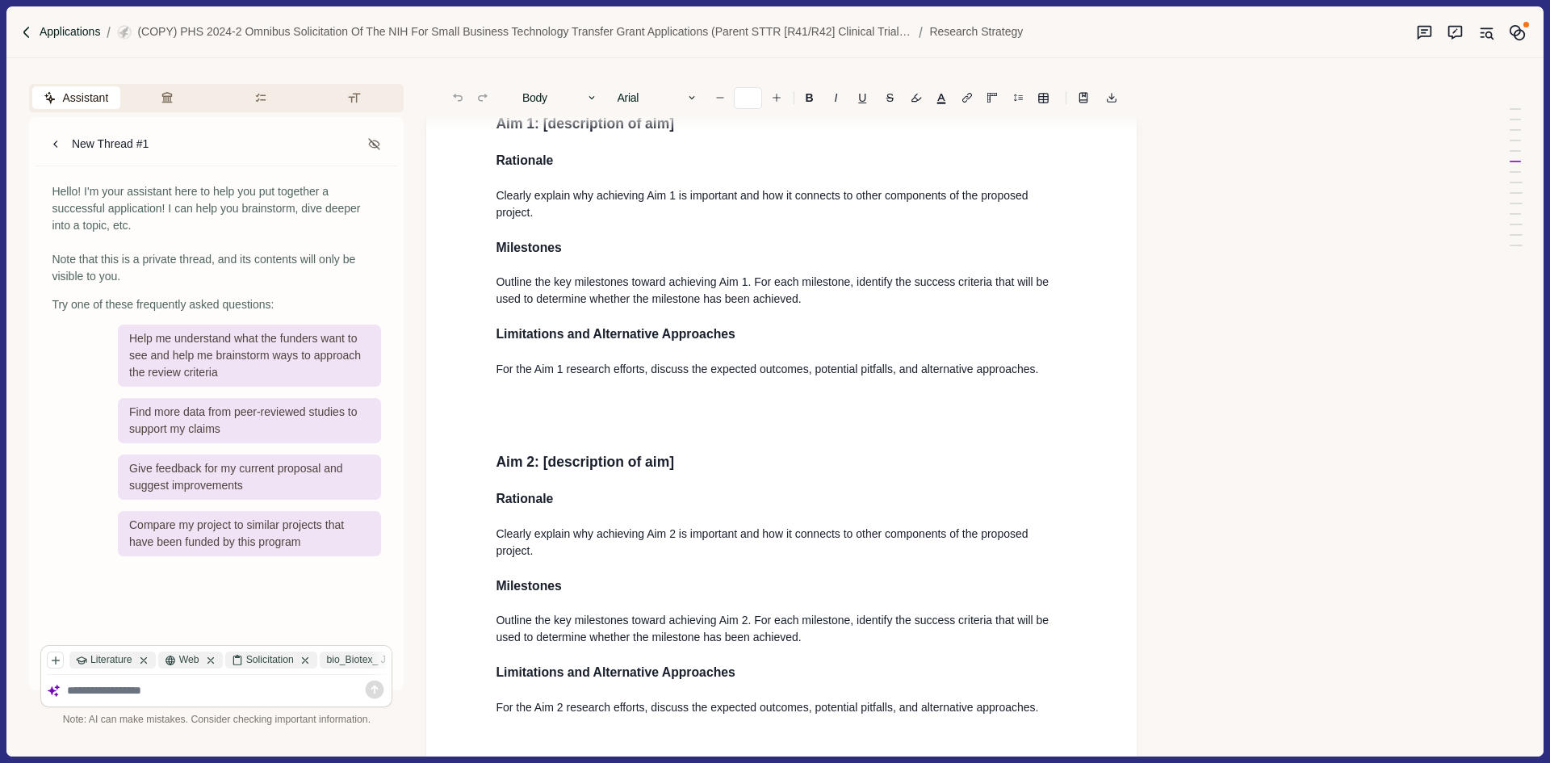
click at [69, 31] on p "Applications" at bounding box center [70, 31] width 61 height 17
